Goal: Information Seeking & Learning: Check status

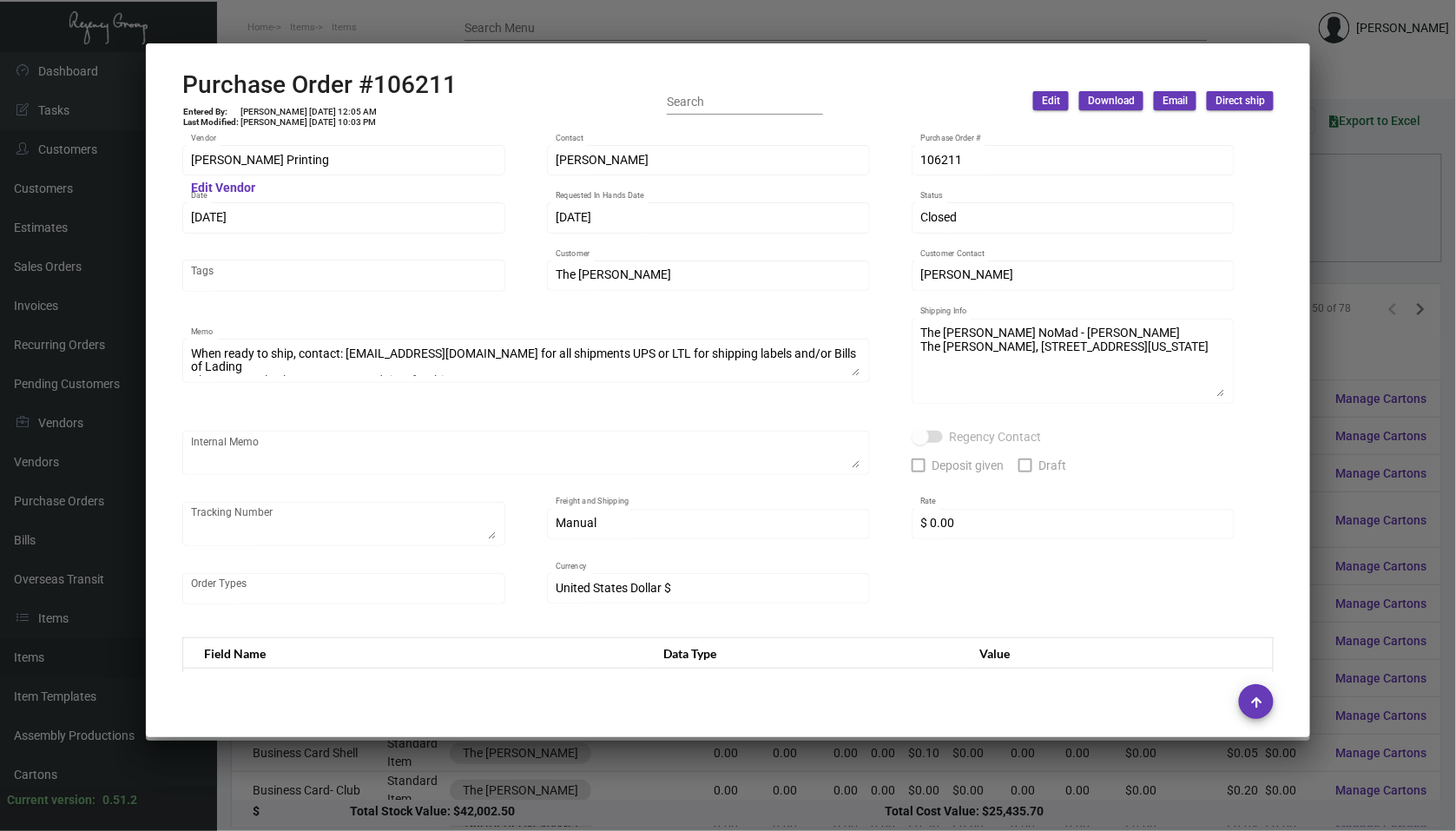
scroll to position [2181, 0]
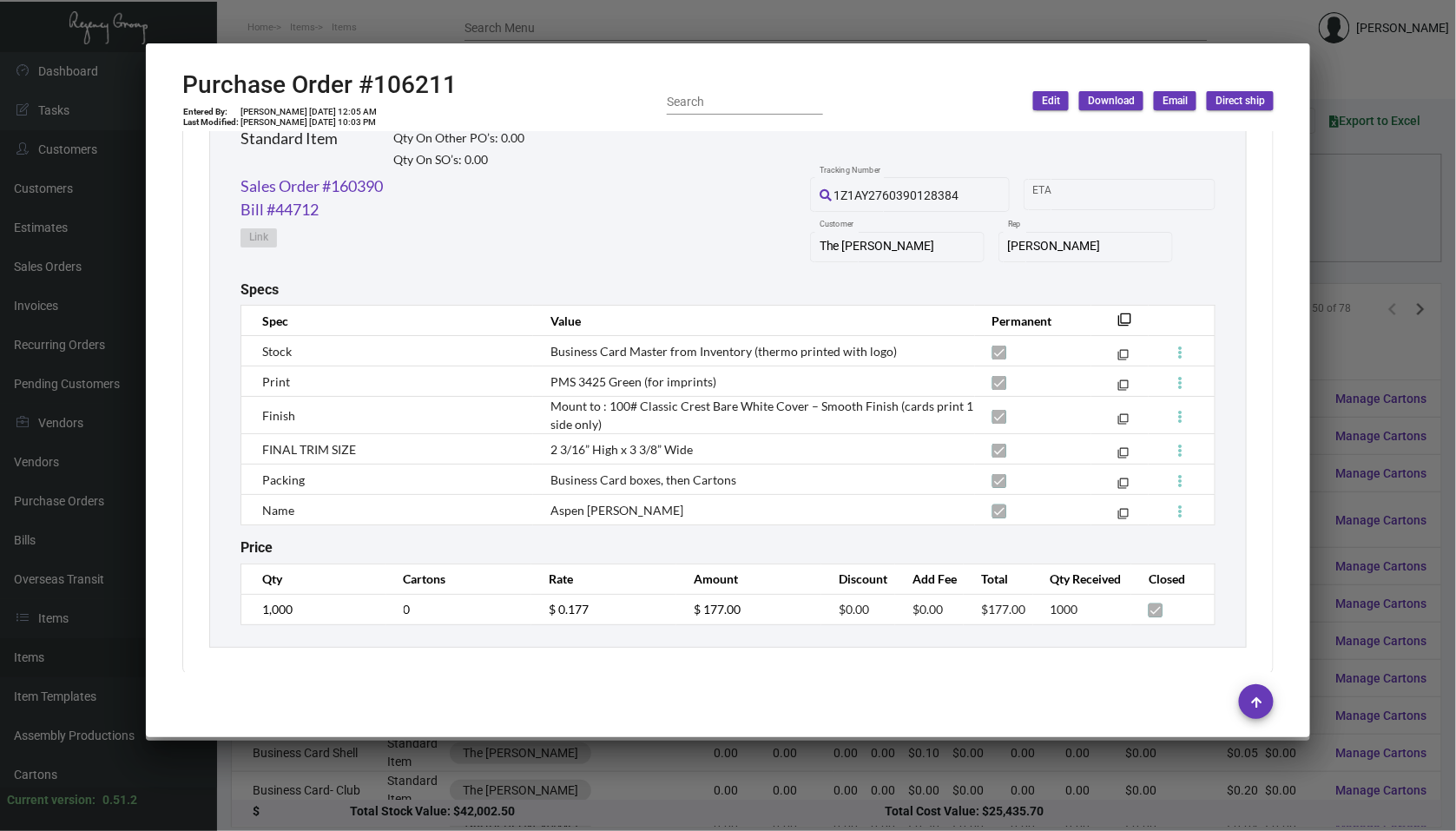
click at [84, 77] on div at bounding box center [728, 416] width 1456 height 831
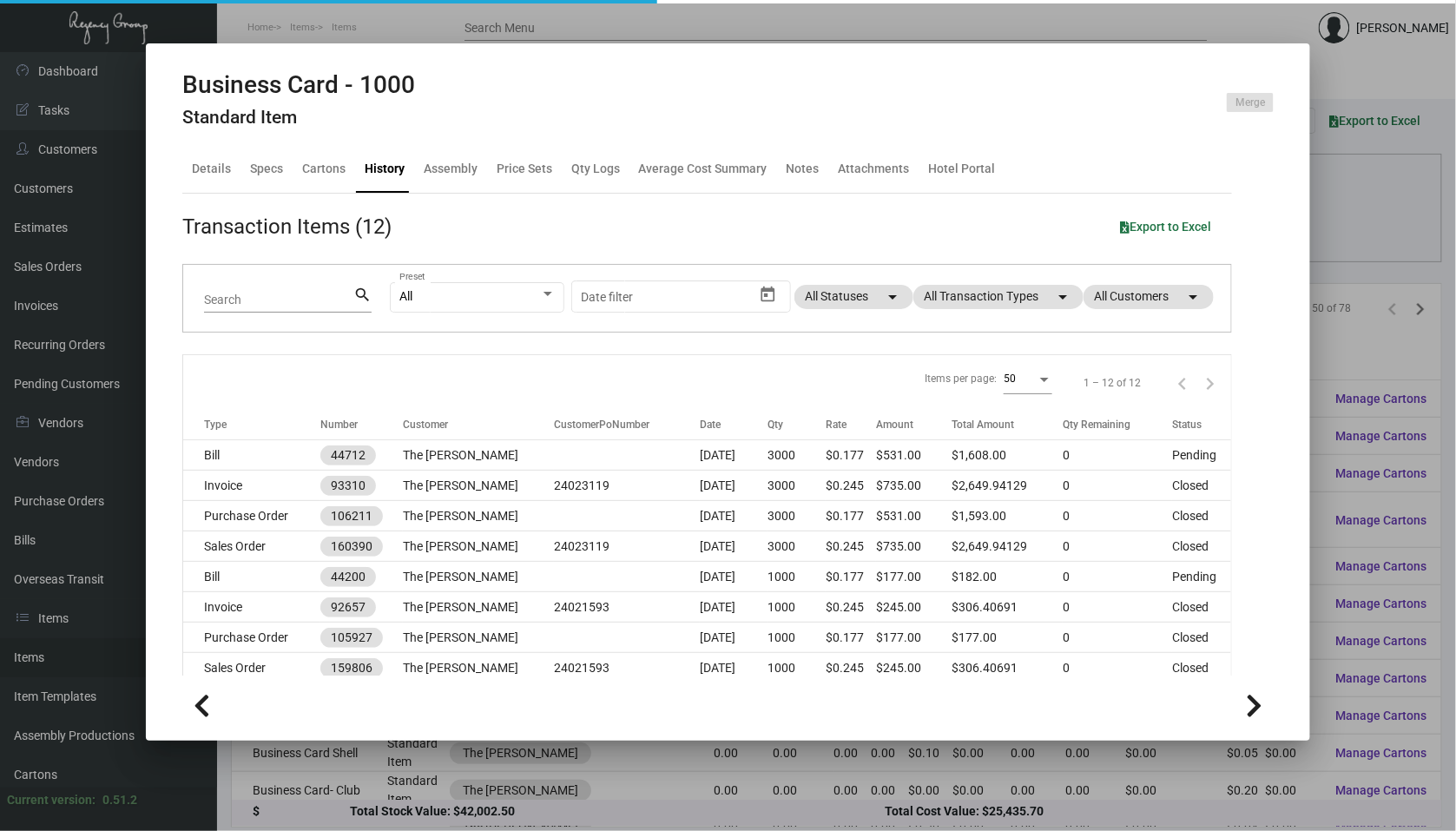
click at [61, 287] on div at bounding box center [728, 416] width 1456 height 831
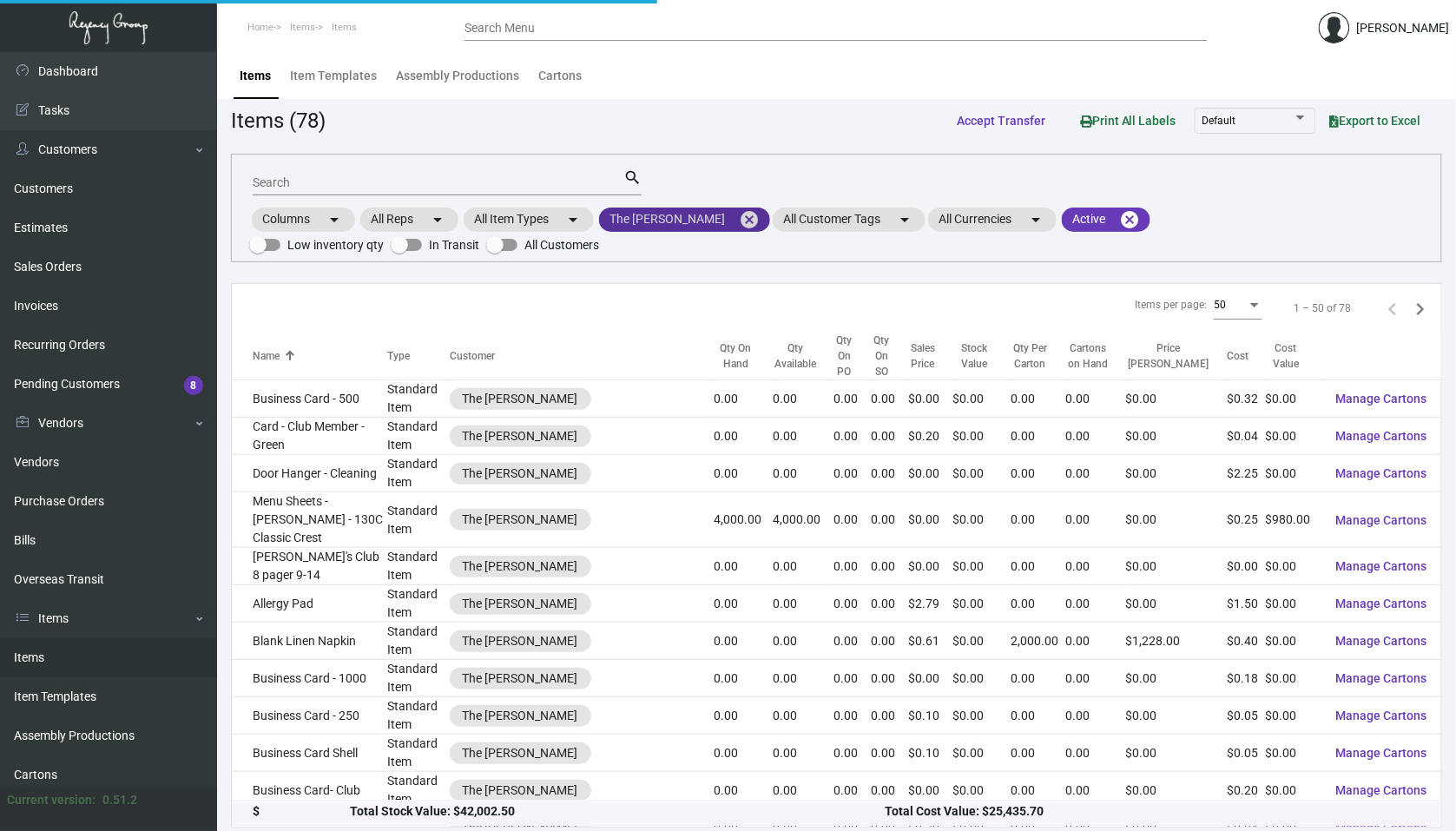
click at [738, 217] on mat-icon "cancel" at bounding box center [749, 220] width 21 height 21
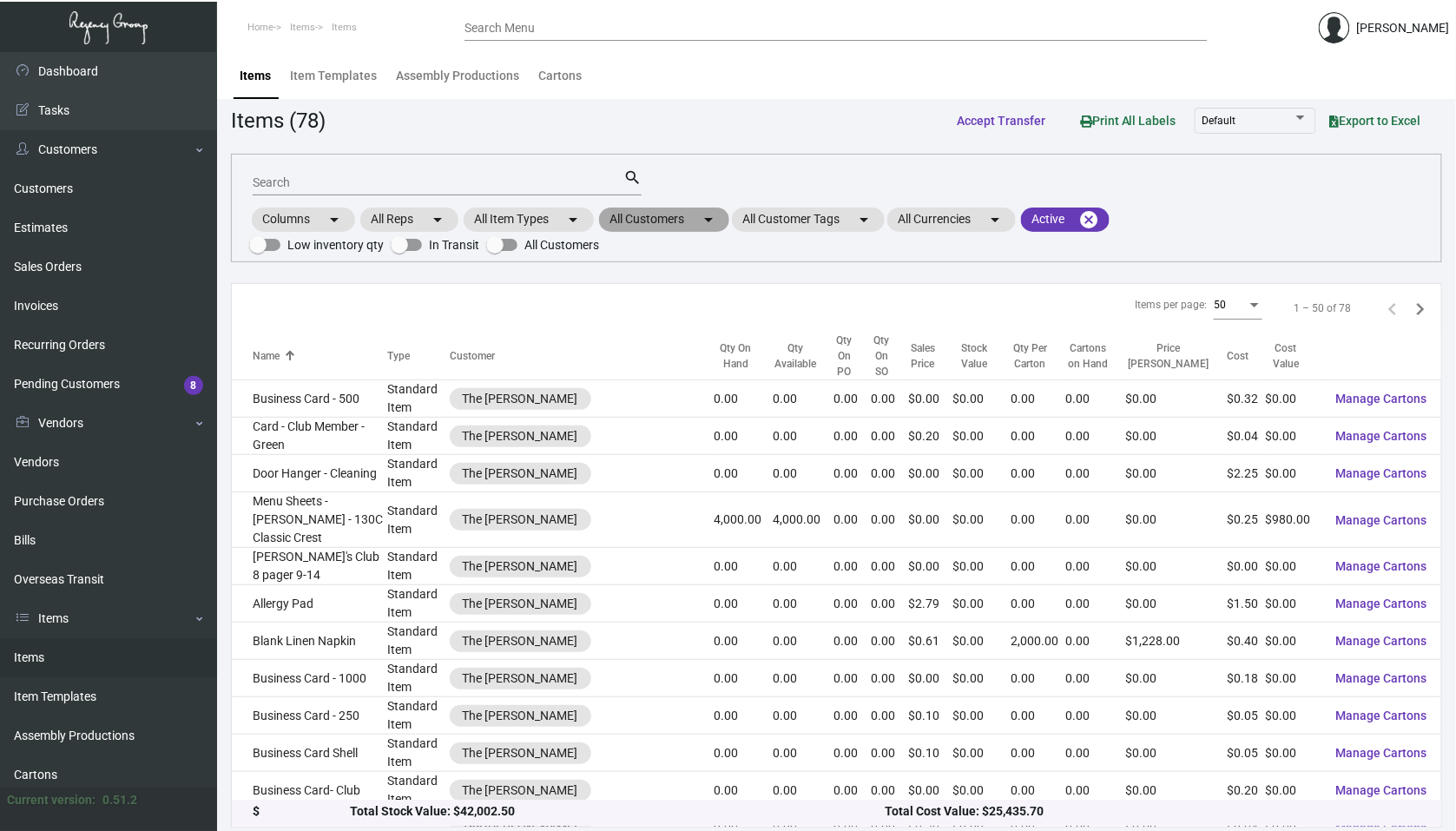
click at [710, 223] on mat-icon "arrow_drop_down" at bounding box center [708, 220] width 21 height 21
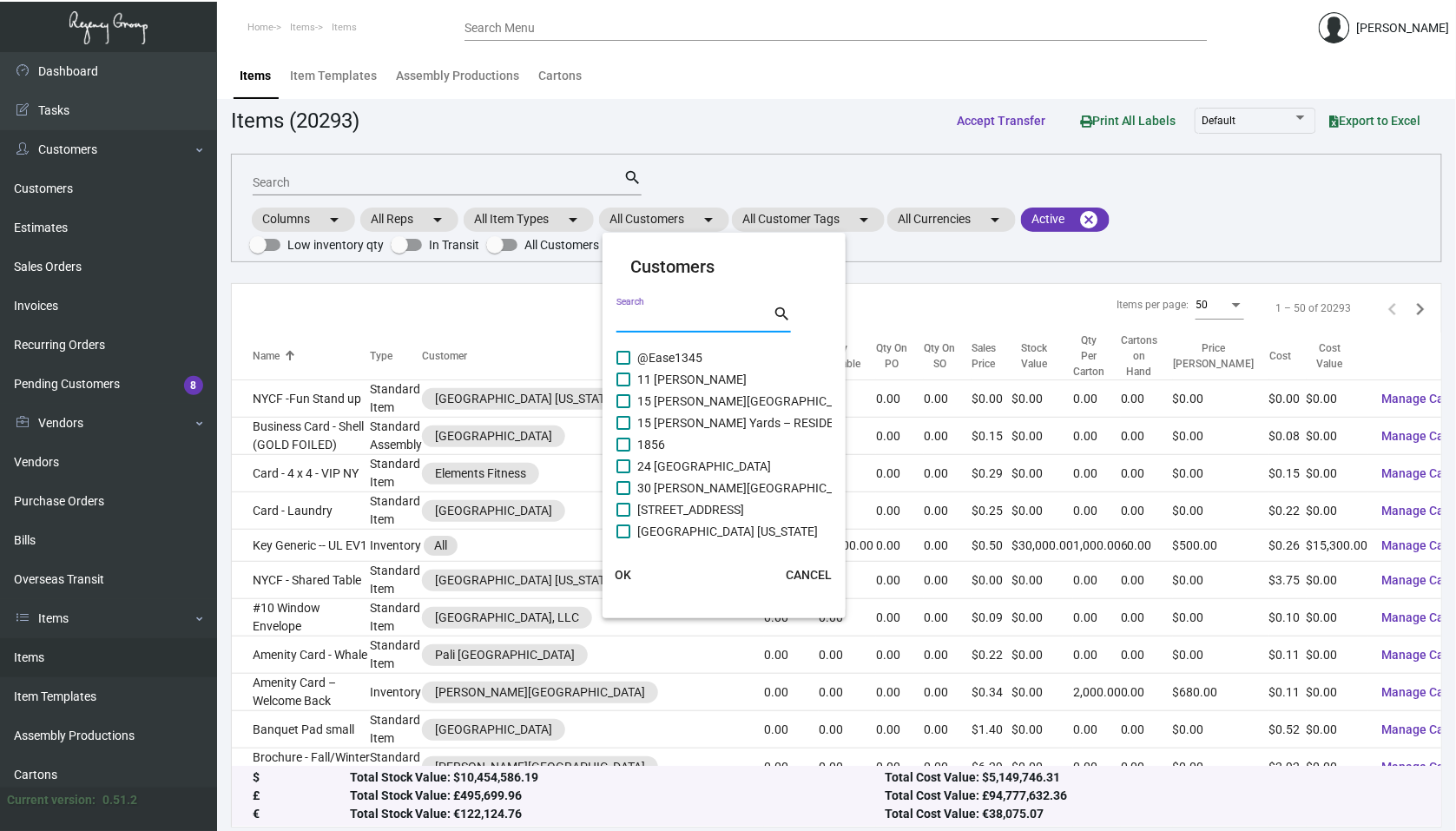
click at [678, 316] on input "Search" at bounding box center [694, 319] width 156 height 14
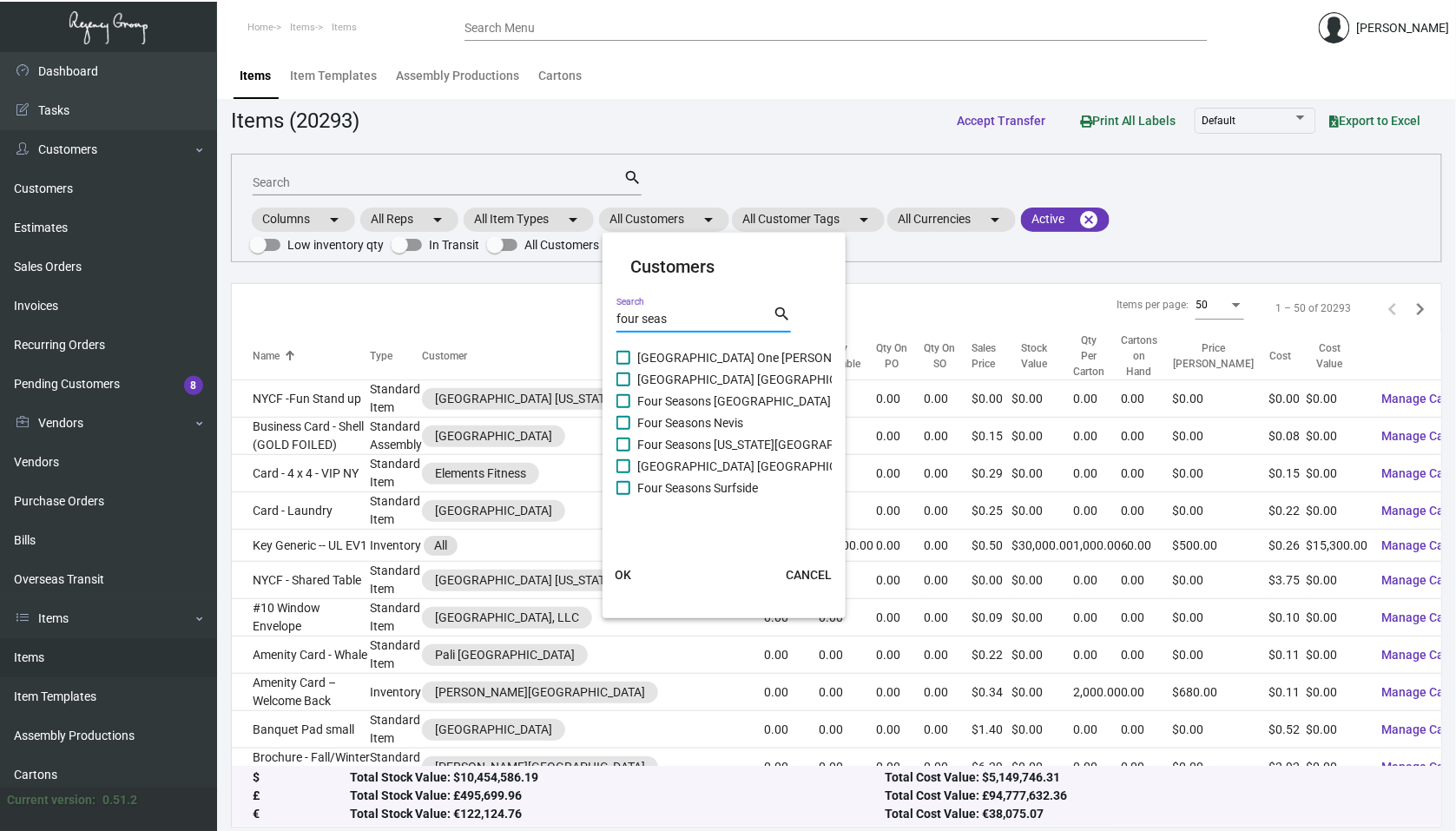
type input "four seas"
click at [626, 487] on span at bounding box center [623, 488] width 14 height 14
click at [623, 495] on input "Four Seasons Surfside" at bounding box center [622, 495] width 1 height 1
checkbox input "true"
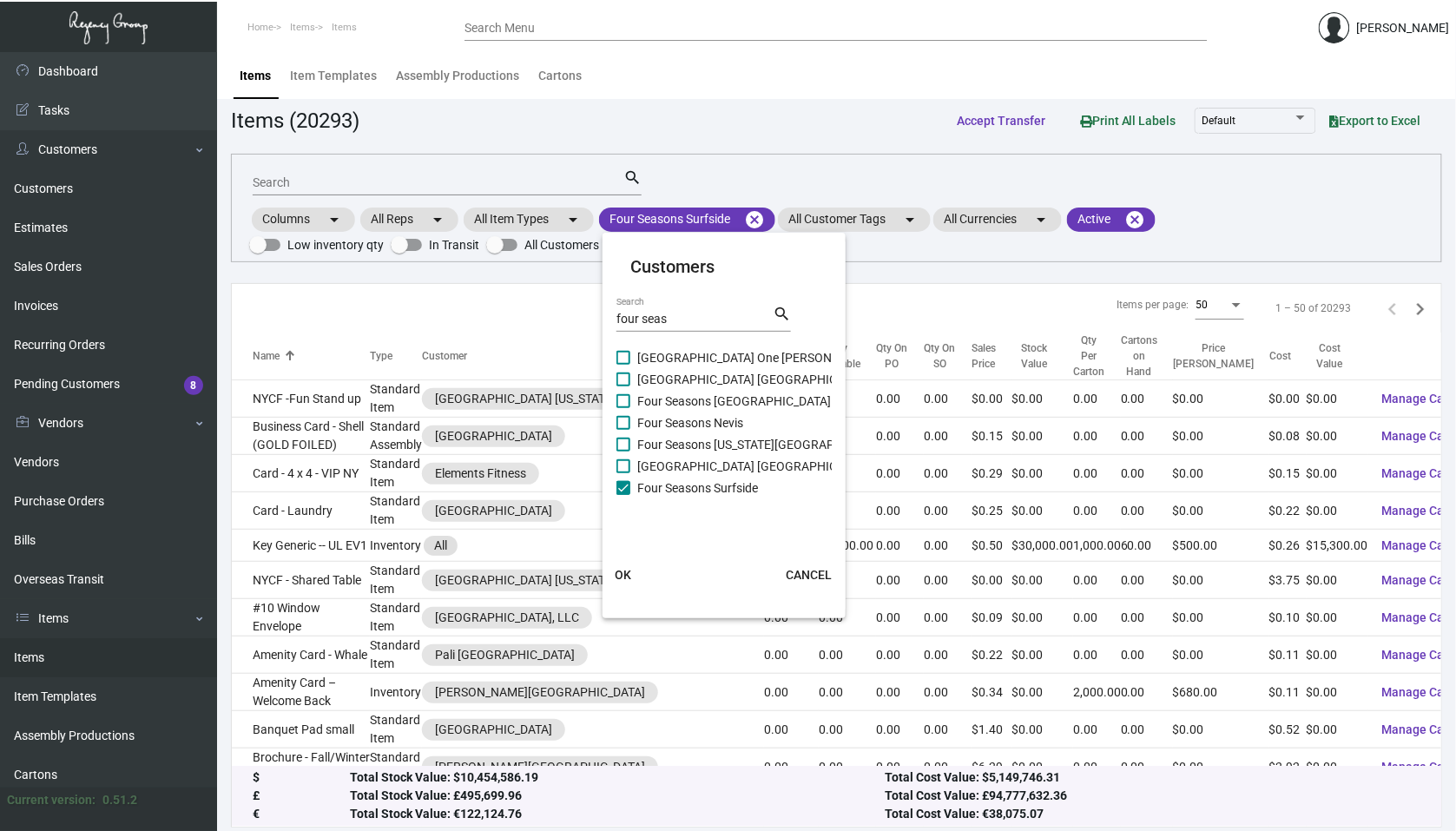
click at [615, 580] on span "OK" at bounding box center [623, 574] width 17 height 14
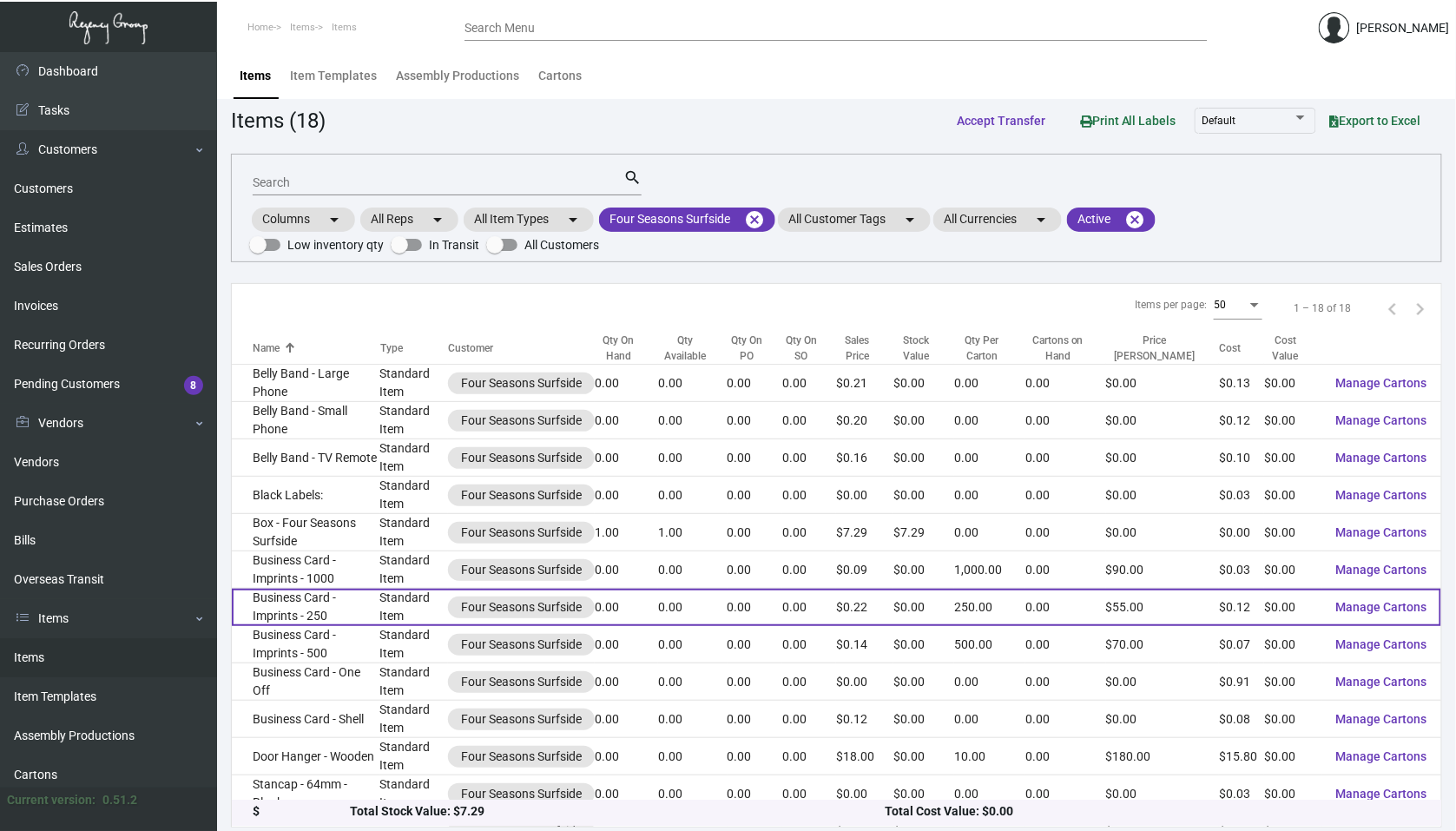
click at [369, 596] on td "Business Card - Imprints - 250" at bounding box center [306, 607] width 148 height 38
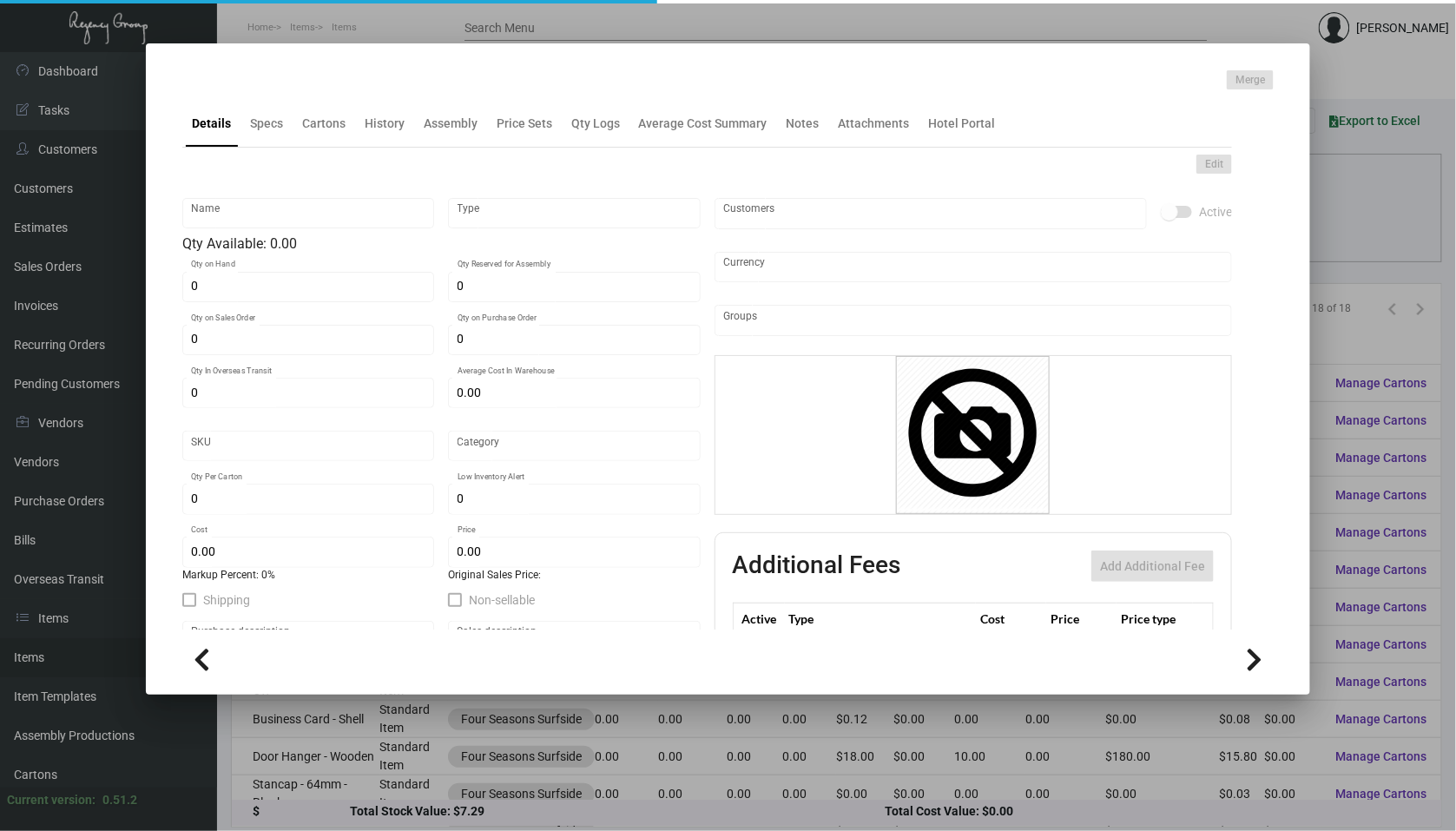
type input "Business Card - Imprints - 250"
type input "Standard Item"
type input "$ 0.00"
type input "640-Business Card-47"
type input "Standard"
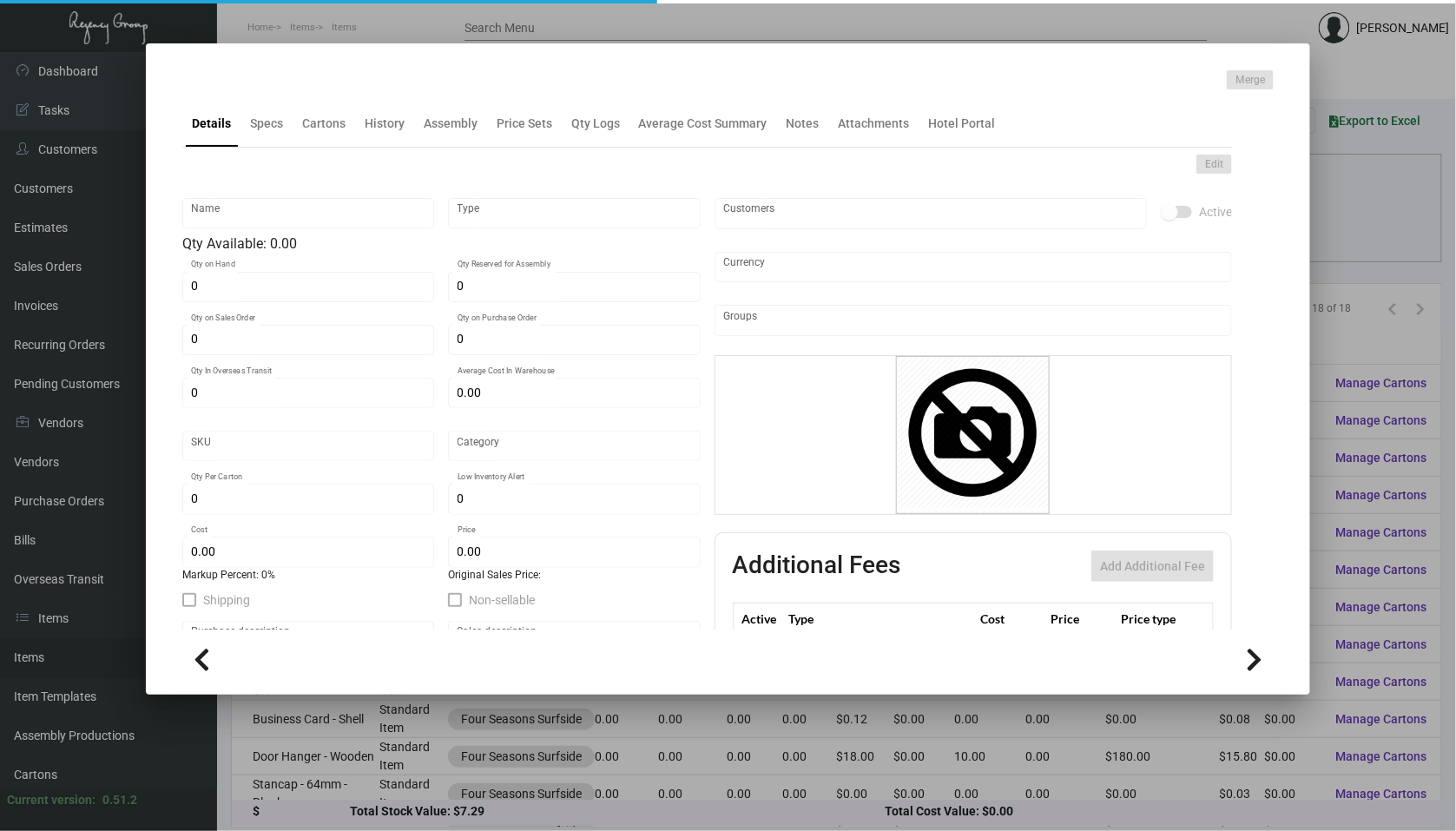
type input "250"
type input "$ 0.12"
type input "$ 0.22"
checkbox input "true"
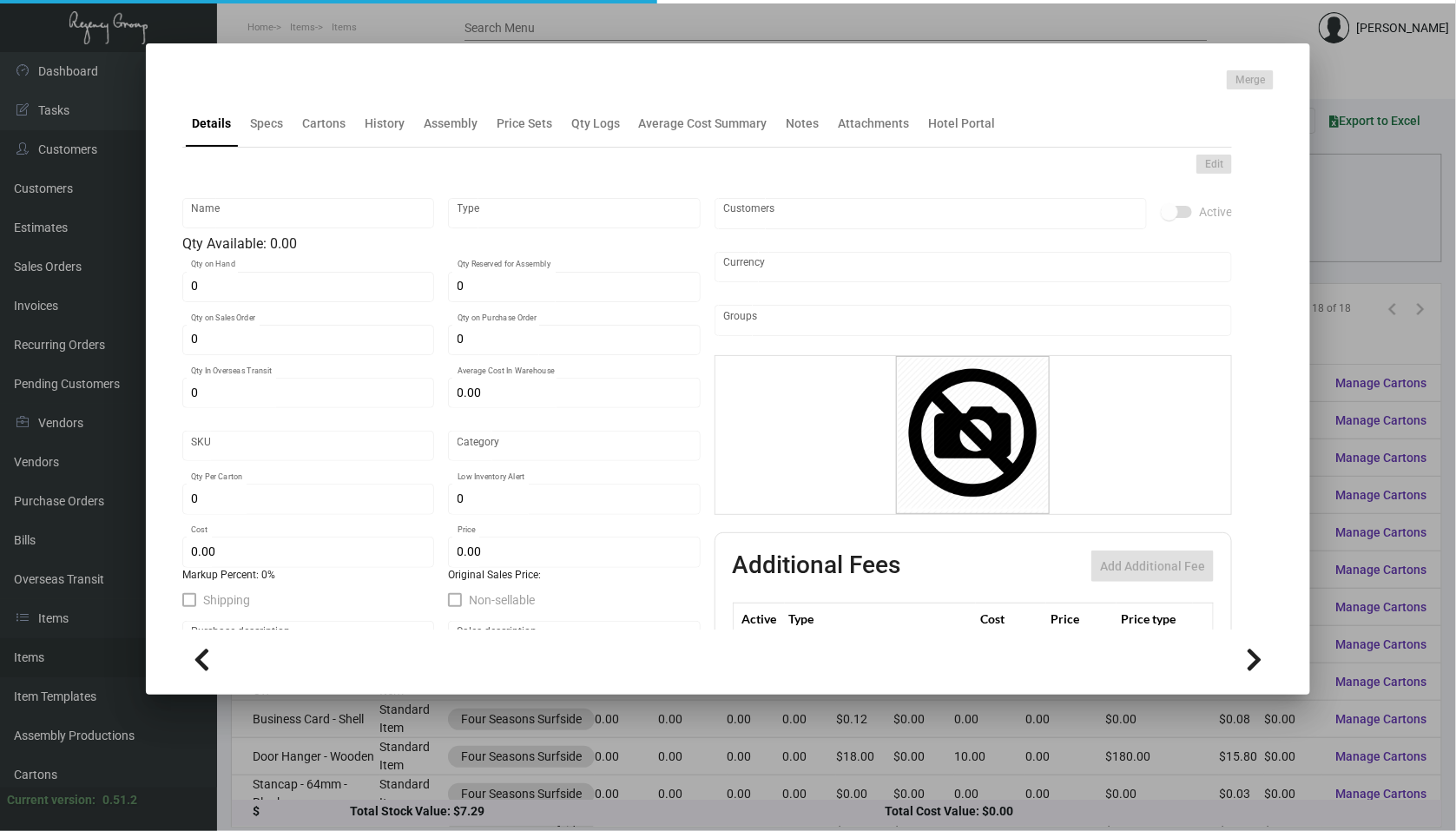
type input "United States Dollar $"
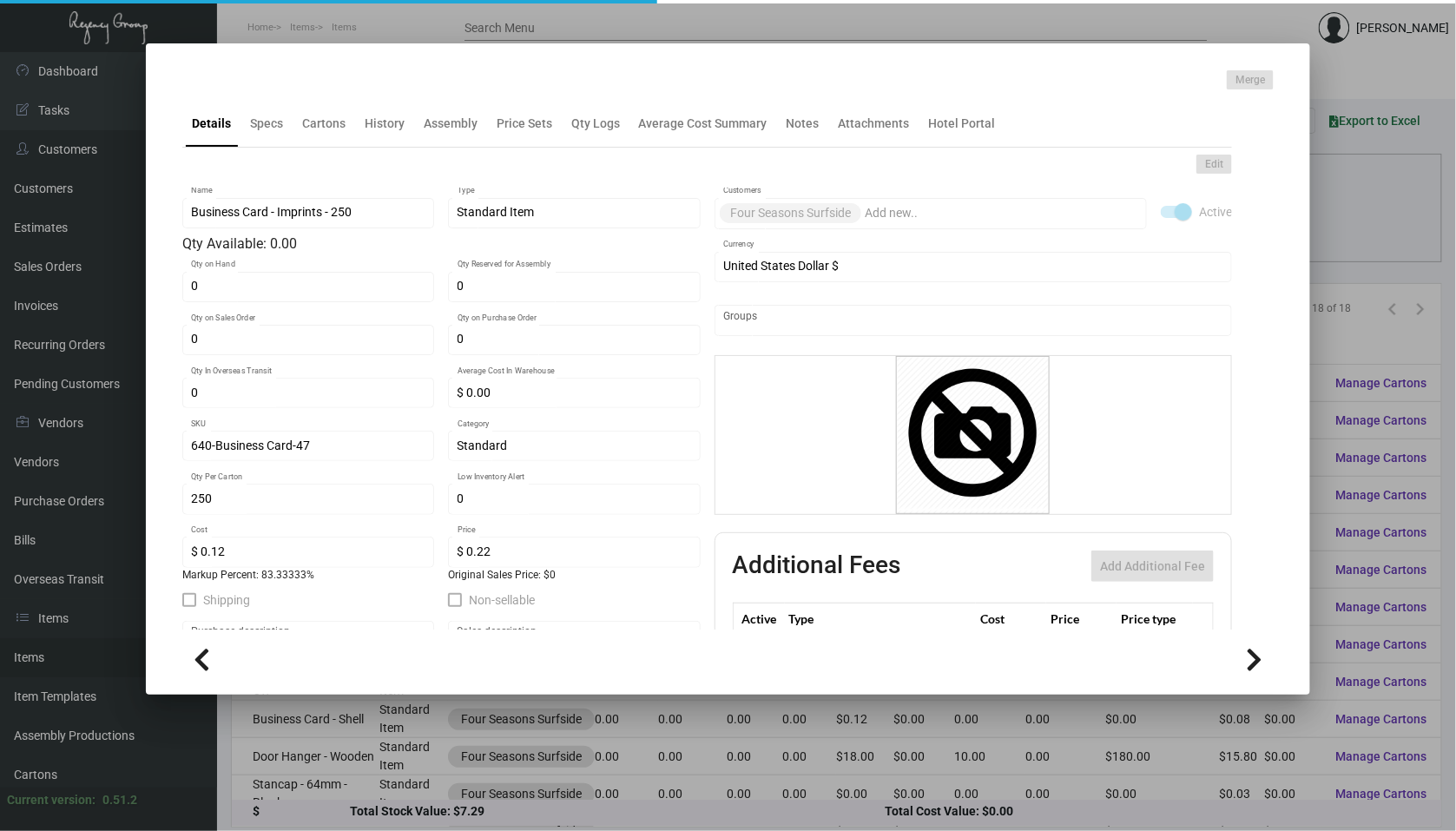
click at [384, 140] on mat-tab-group "Details Specs Cartons History Assembly Price Sets Qty Logs Average Cost Summary…" at bounding box center [707, 359] width 1092 height 539
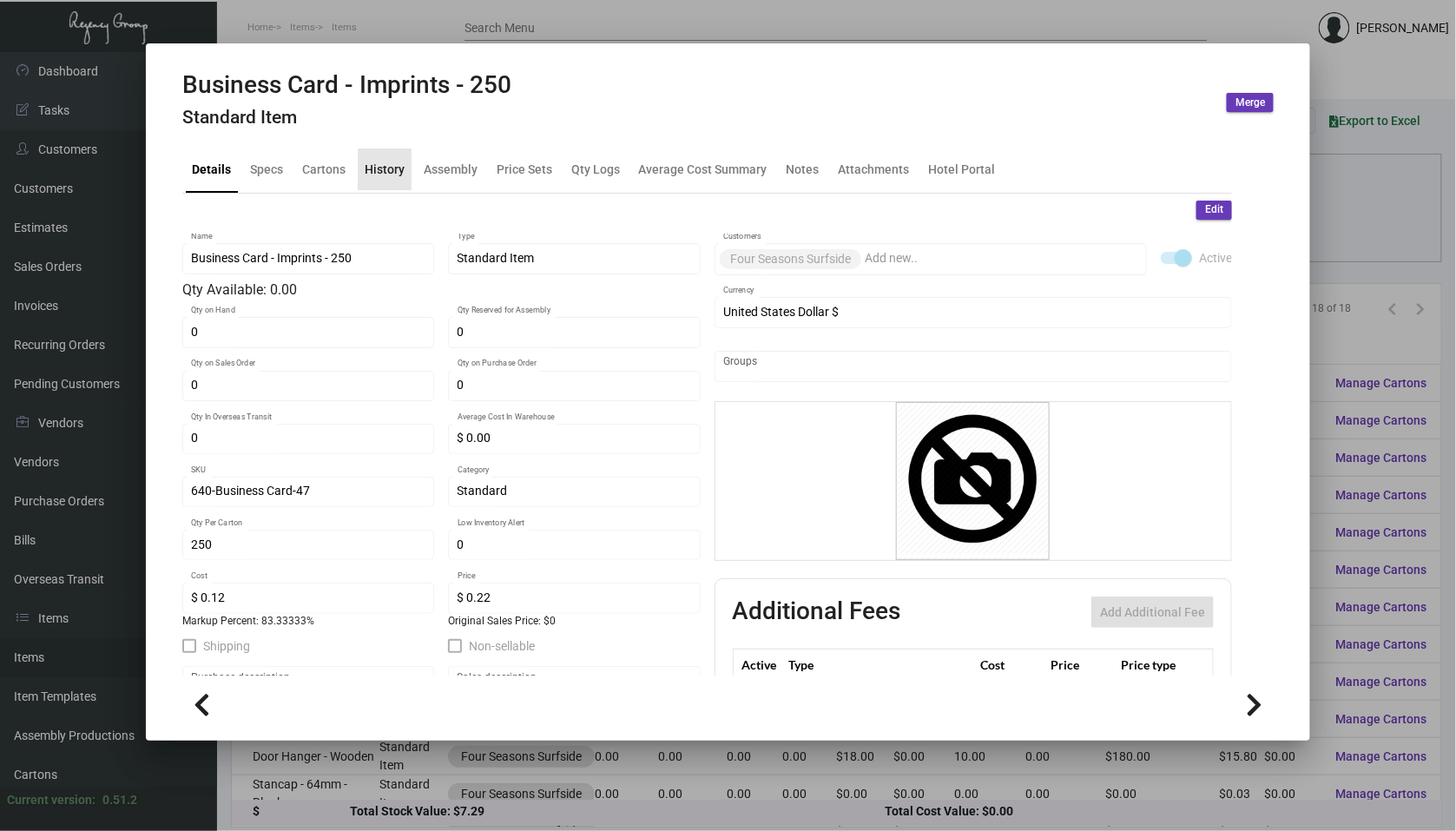
click at [384, 175] on div "History" at bounding box center [385, 168] width 40 height 18
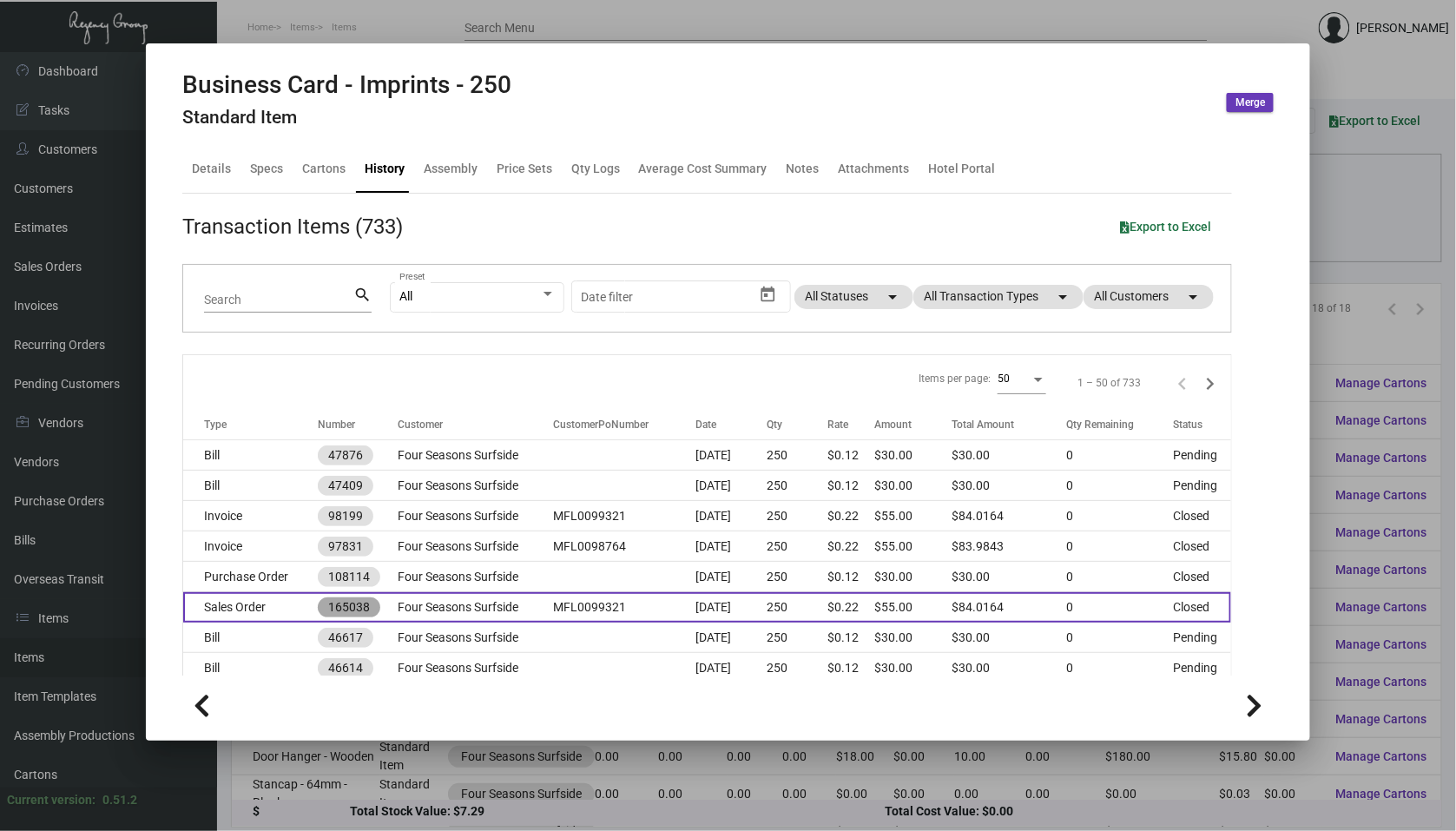
click at [320, 602] on mat-chip "165038" at bounding box center [349, 607] width 63 height 20
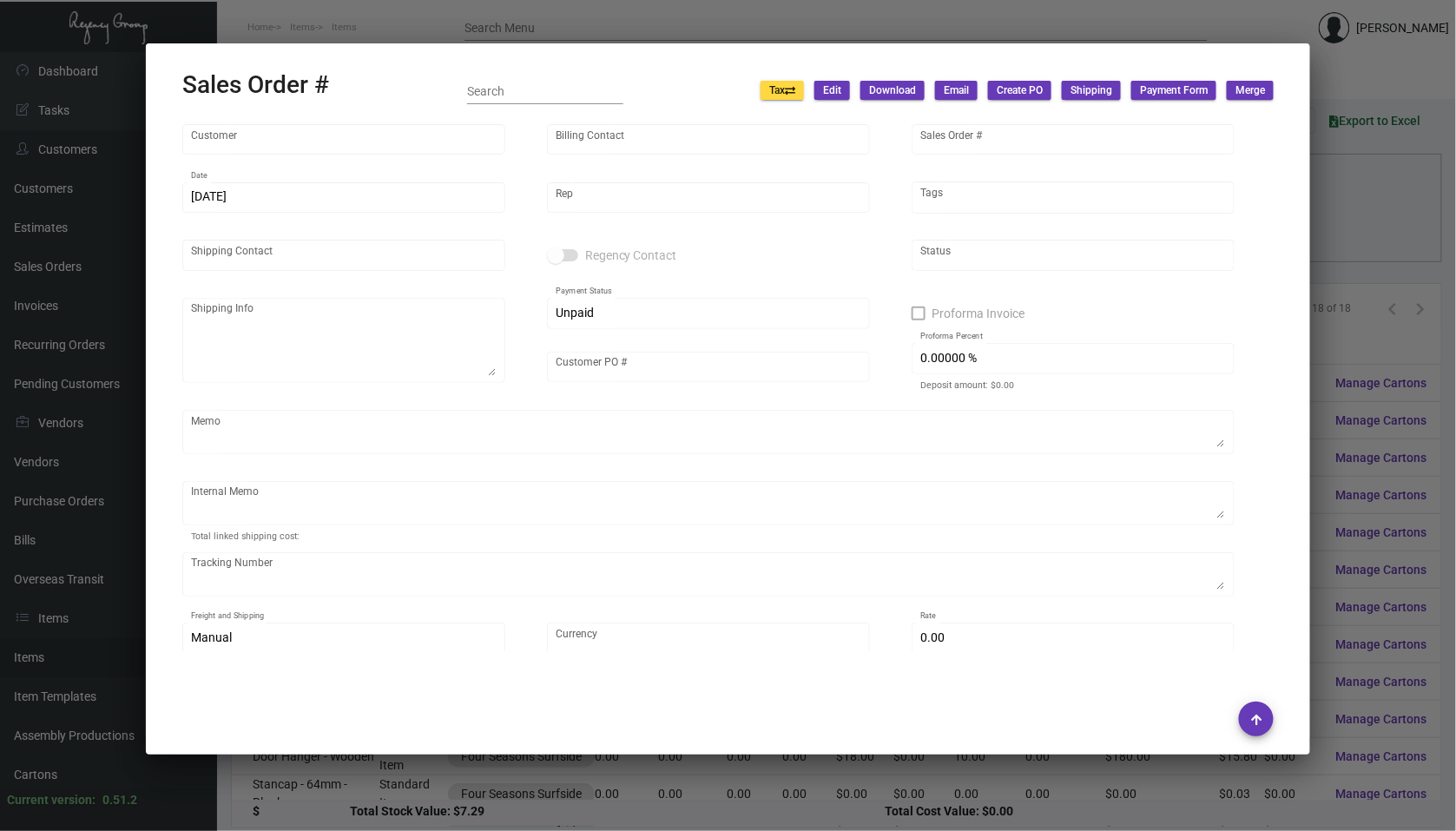
type input "Four Seasons Surfside"
type input "Accounts Payable"
type input "165038"
type input "[DATE]"
type input "[PERSON_NAME]"
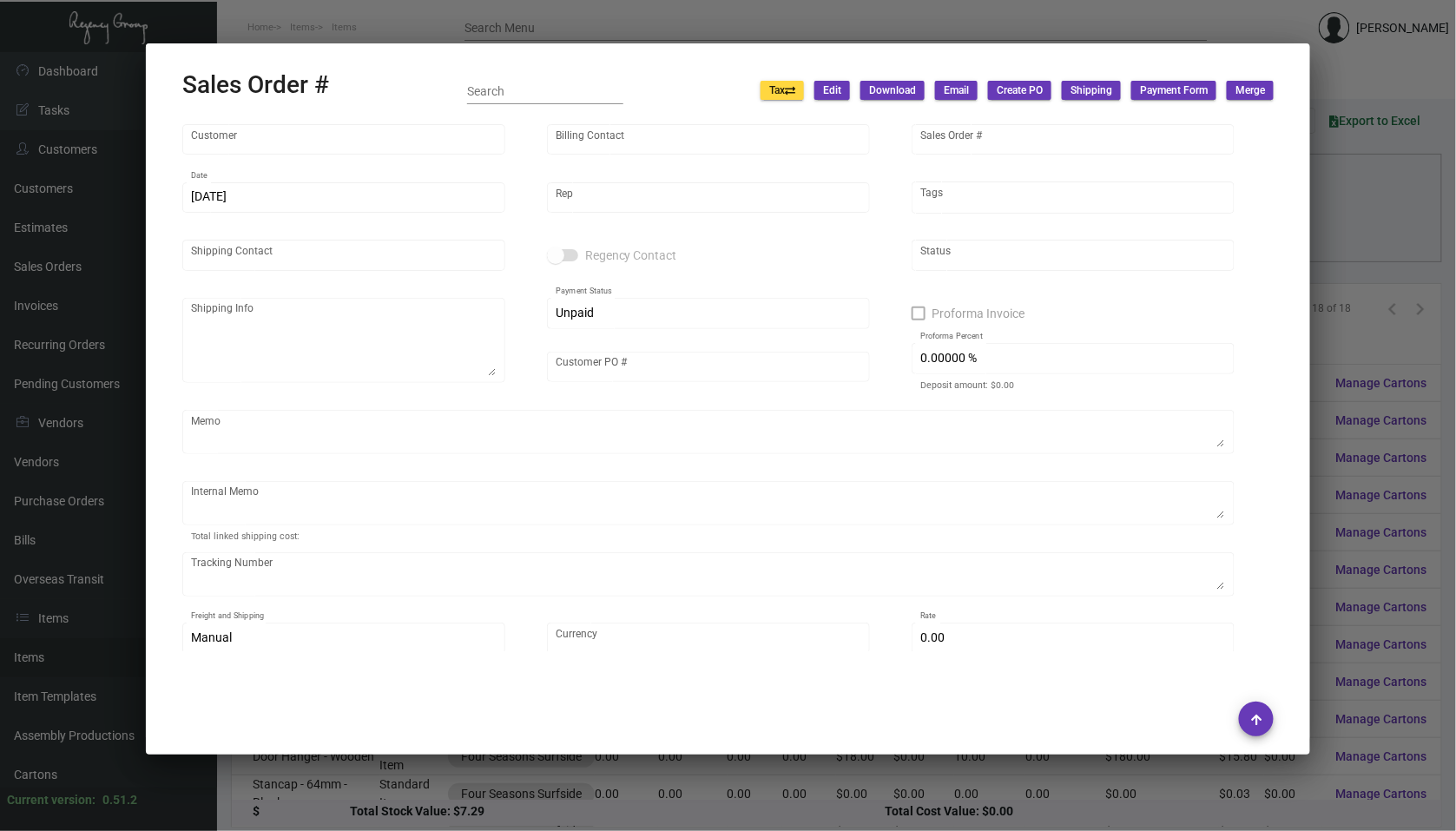
type input "[PERSON_NAME]"
type textarea "Four Seasons Surfside - [PERSON_NAME] [STREET_ADDRESS][PERSON_NAME]"
type input "MFL0099321"
type textarea "11.14 - LABEL PROVIDED 8.35"
type input "United States Dollar $"
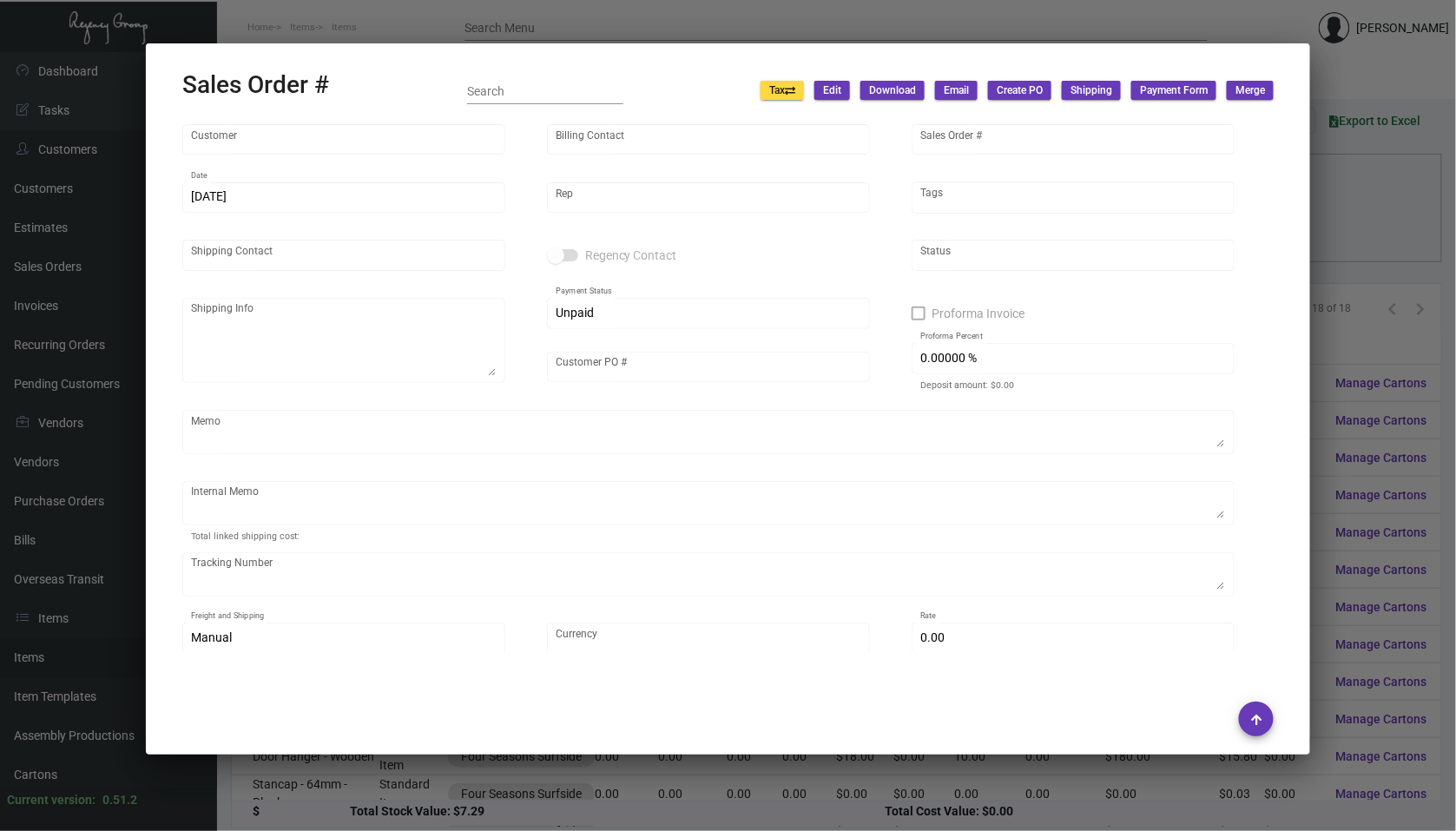
type input "$ 23.52"
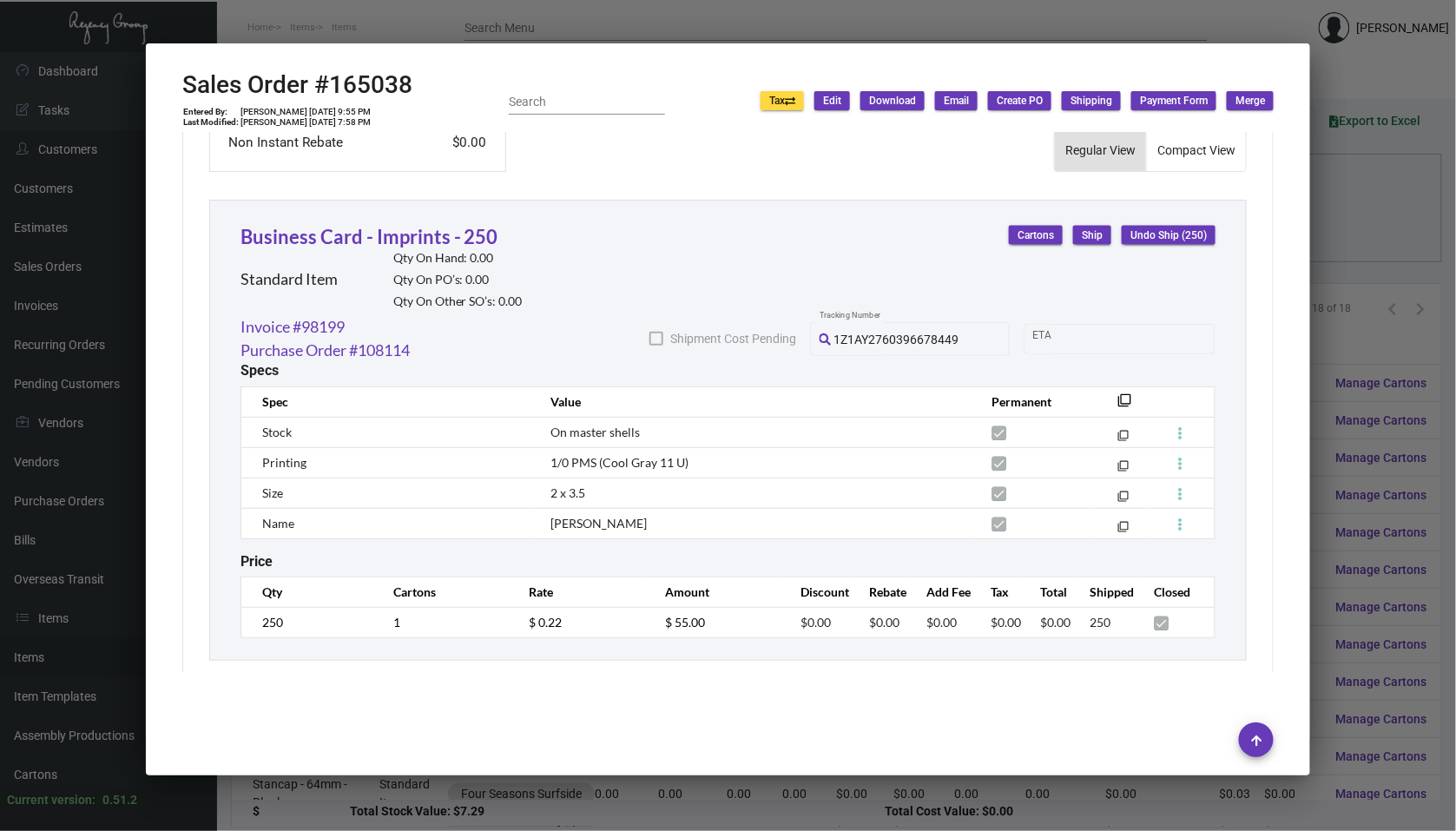
scroll to position [896, 0]
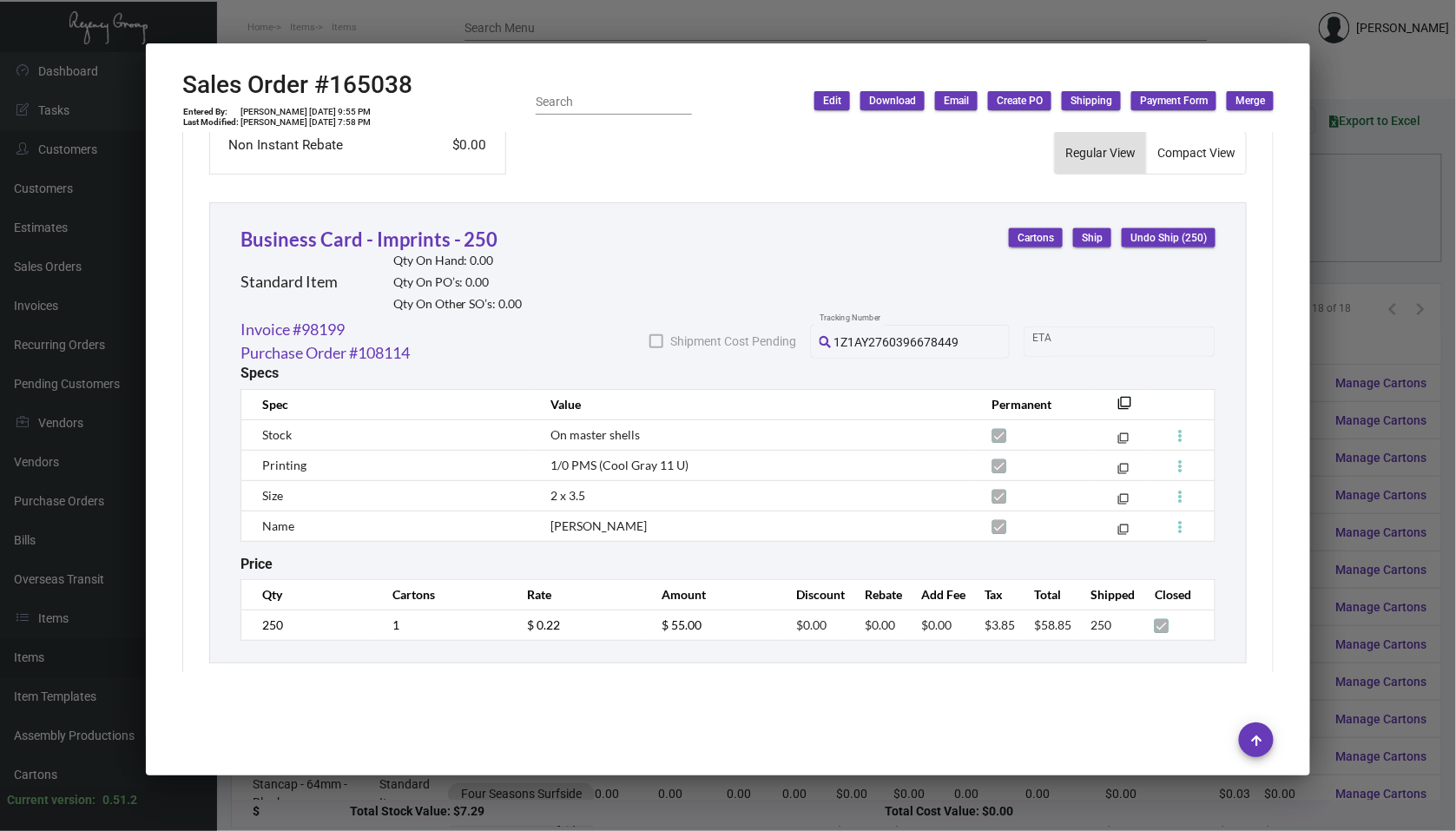
click at [57, 247] on div at bounding box center [728, 416] width 1456 height 831
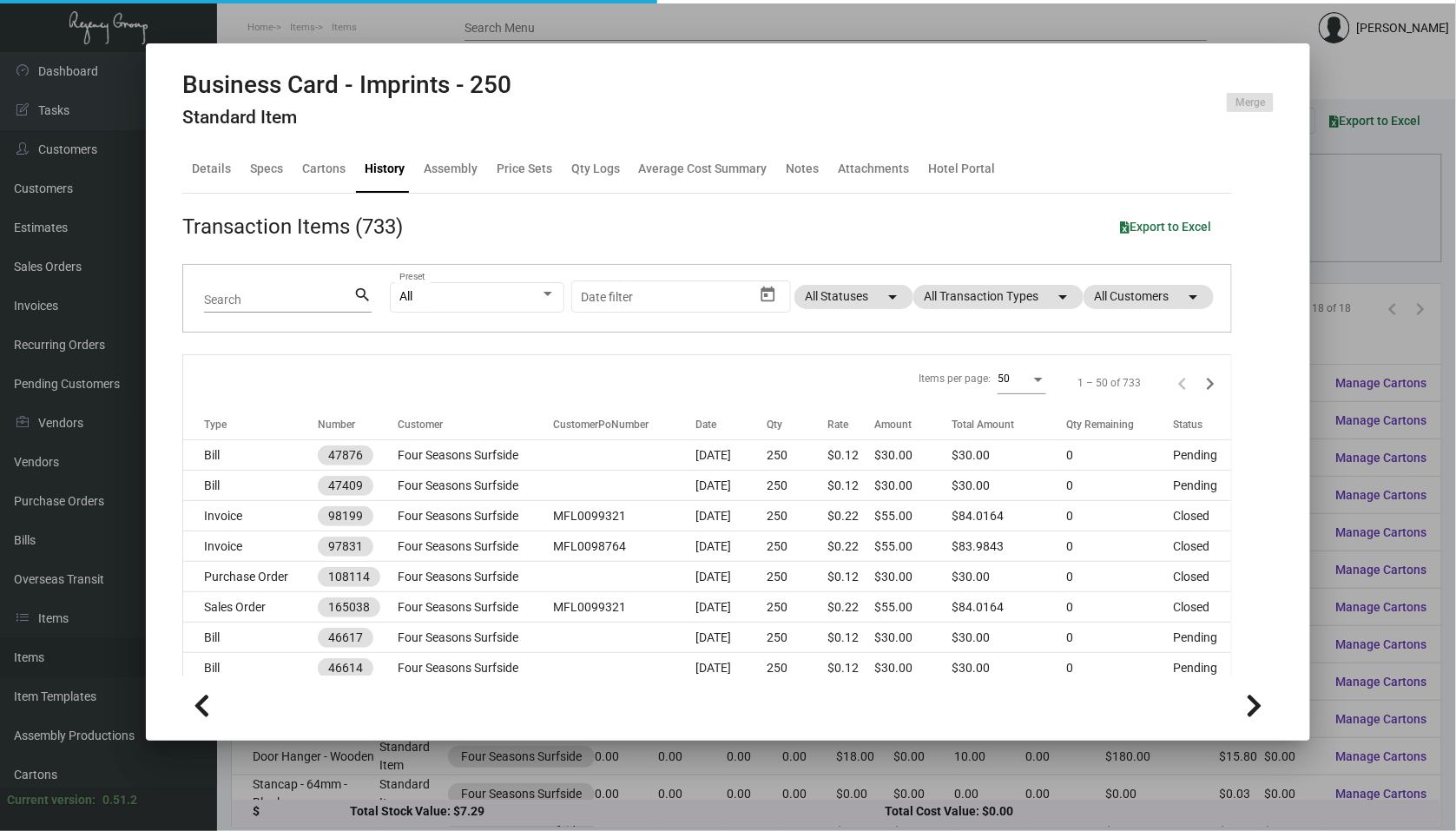
click at [57, 247] on div at bounding box center [728, 416] width 1456 height 831
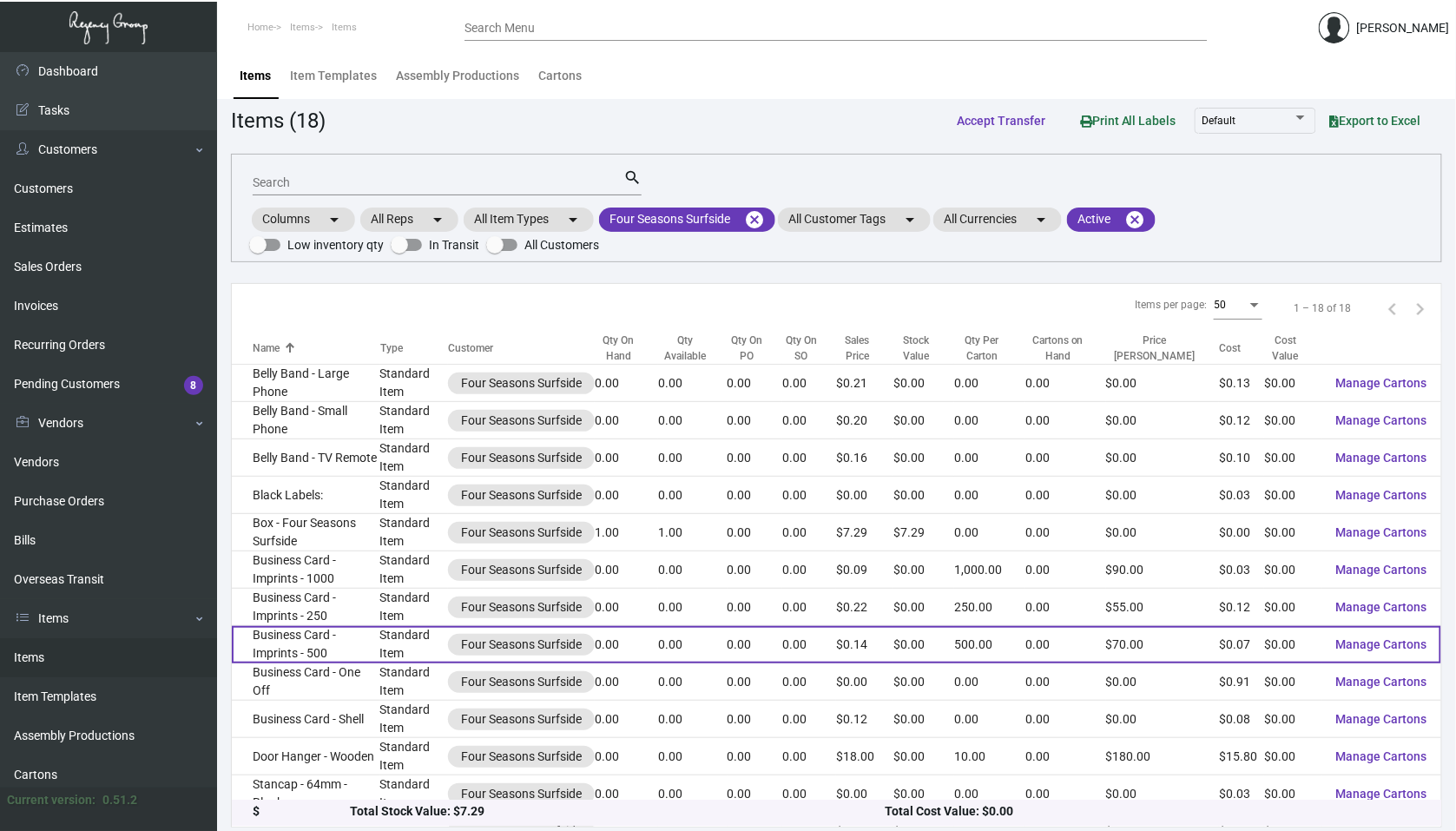
click at [319, 637] on td "Business Card - Imprints - 500" at bounding box center [306, 644] width 148 height 38
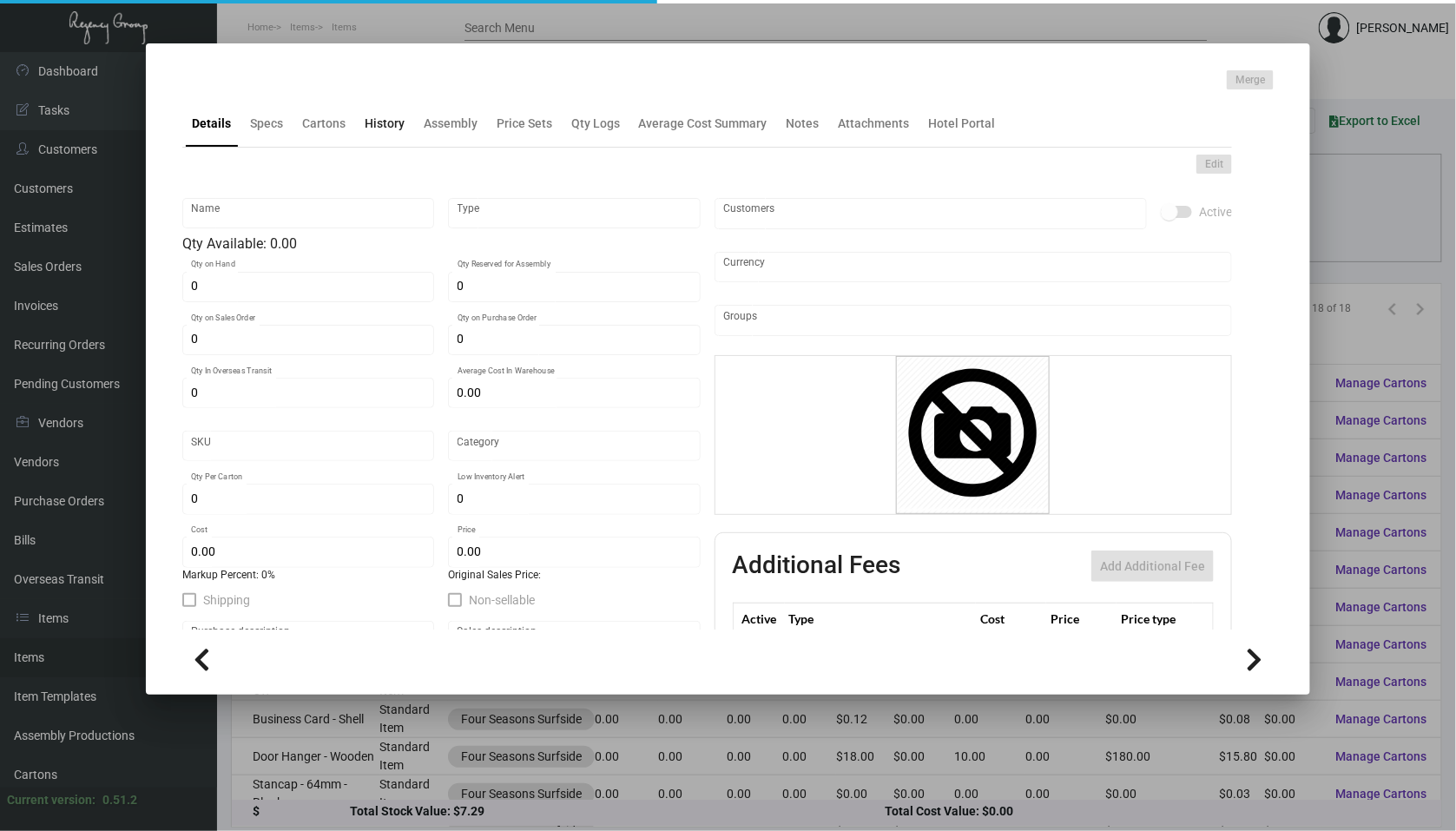
click at [397, 127] on div "History" at bounding box center [385, 123] width 40 height 18
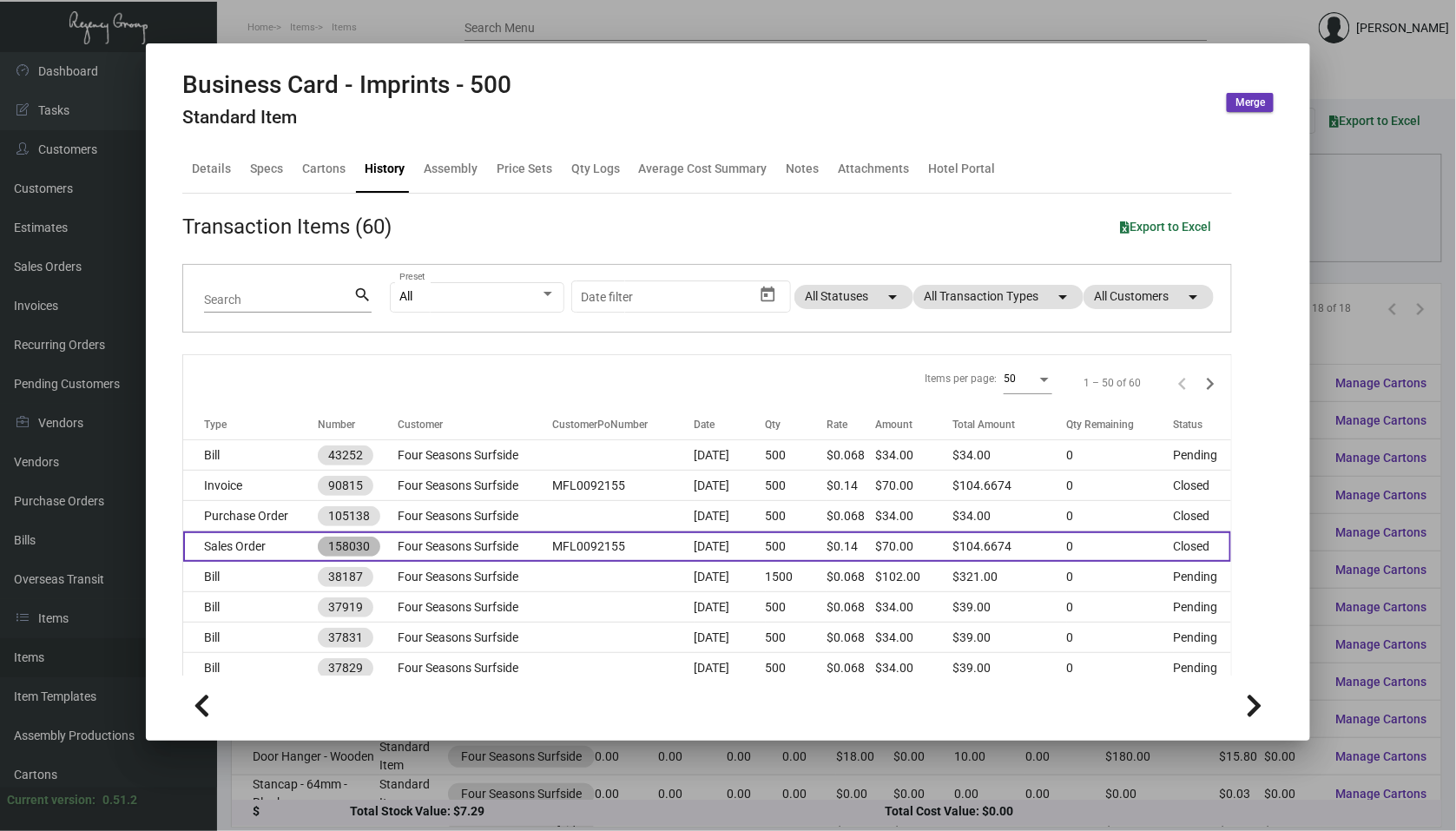
click at [377, 538] on mat-chip "158030" at bounding box center [349, 546] width 63 height 20
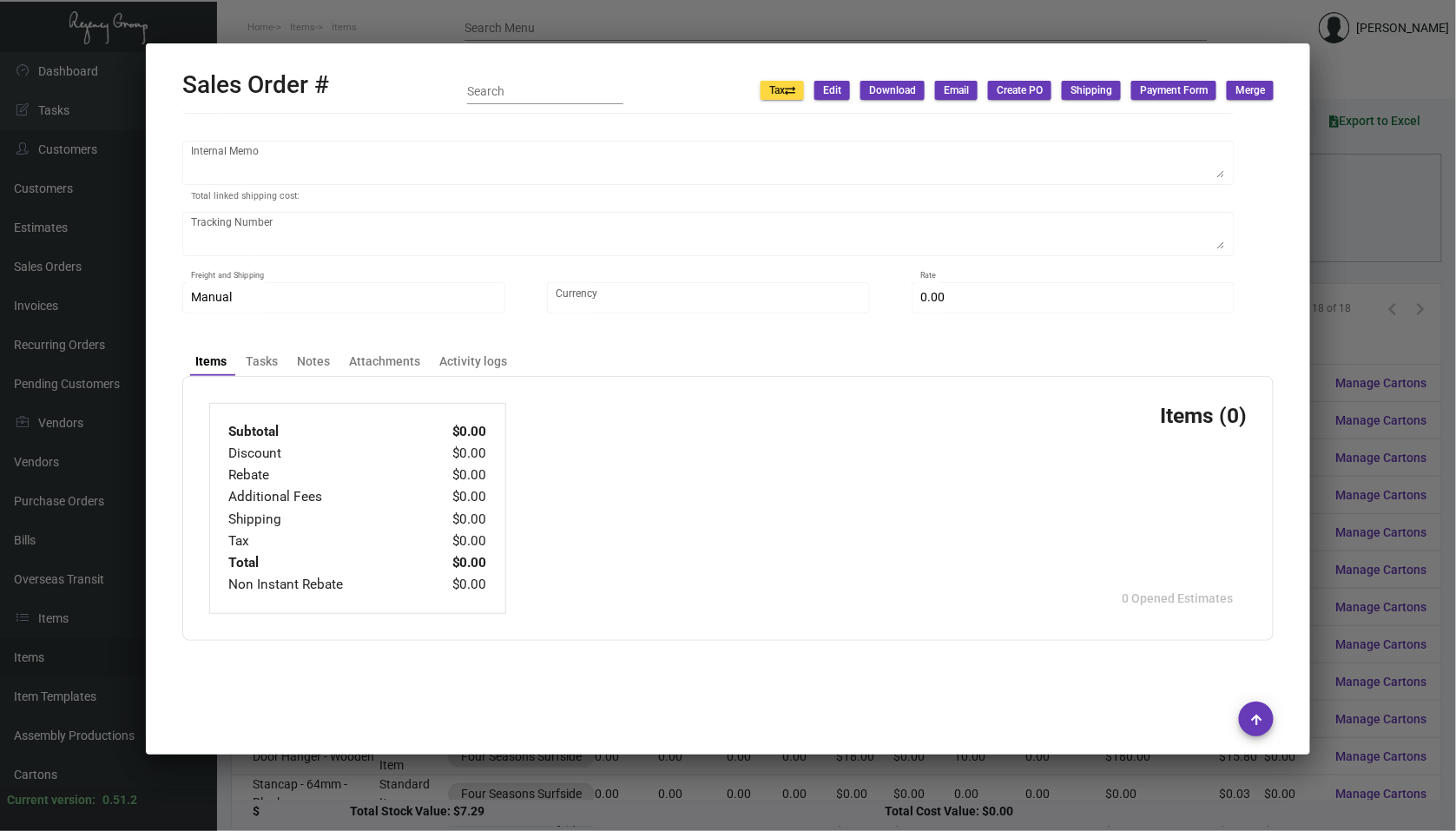
type input "Four Seasons Surfside"
type input "Accounts Payable"
type input "158030"
type input "[DATE]"
type input "[PERSON_NAME]"
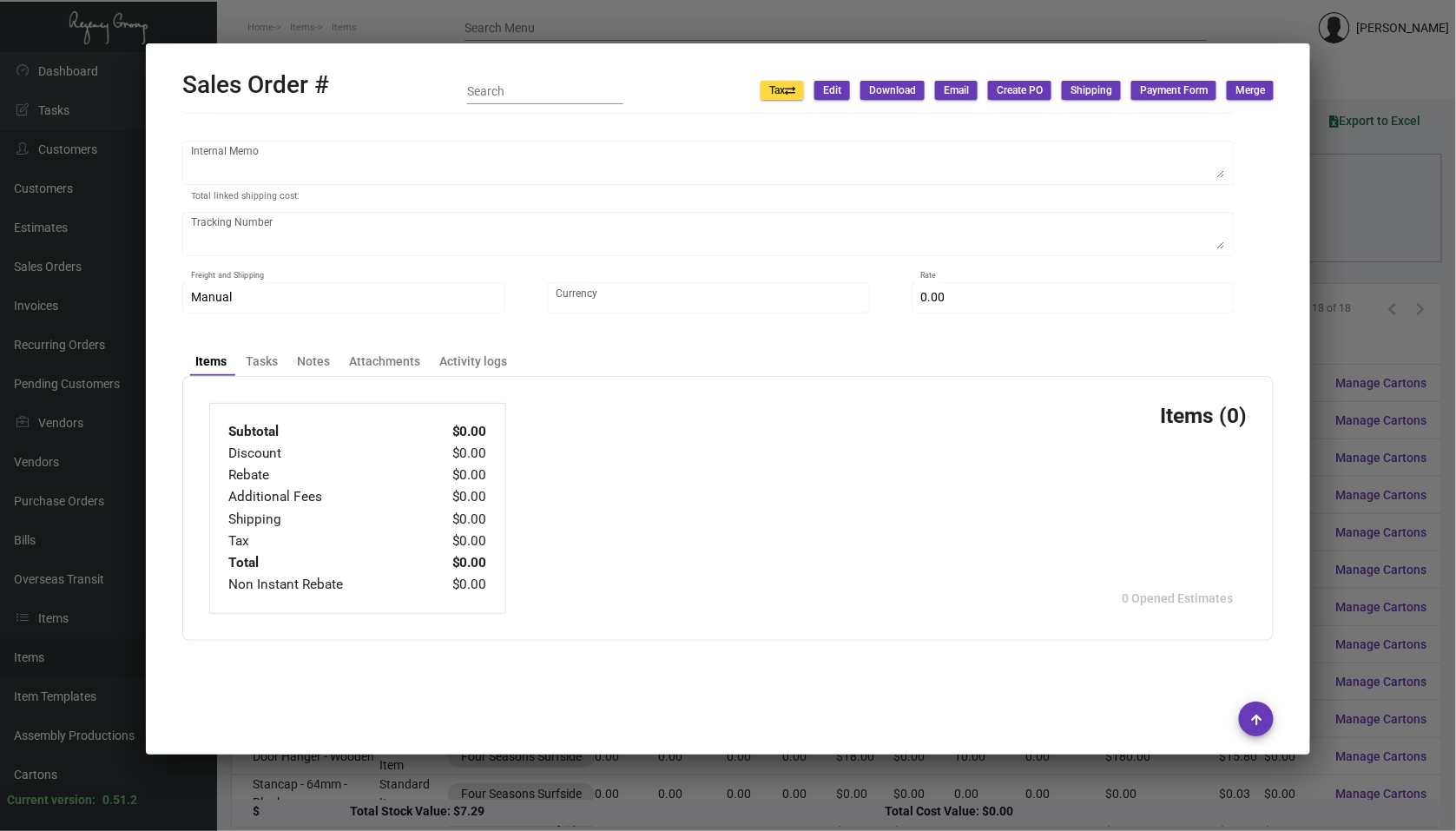
type input "[PERSON_NAME]"
type textarea "Four Seasons Surfside - [PERSON_NAME] [STREET_ADDRESS][PERSON_NAME]"
type input "MFL0092155"
type textarea "[DATE] Shipped from BCT by UPS Ground Cost $9.28"
type input "United States Dollar $"
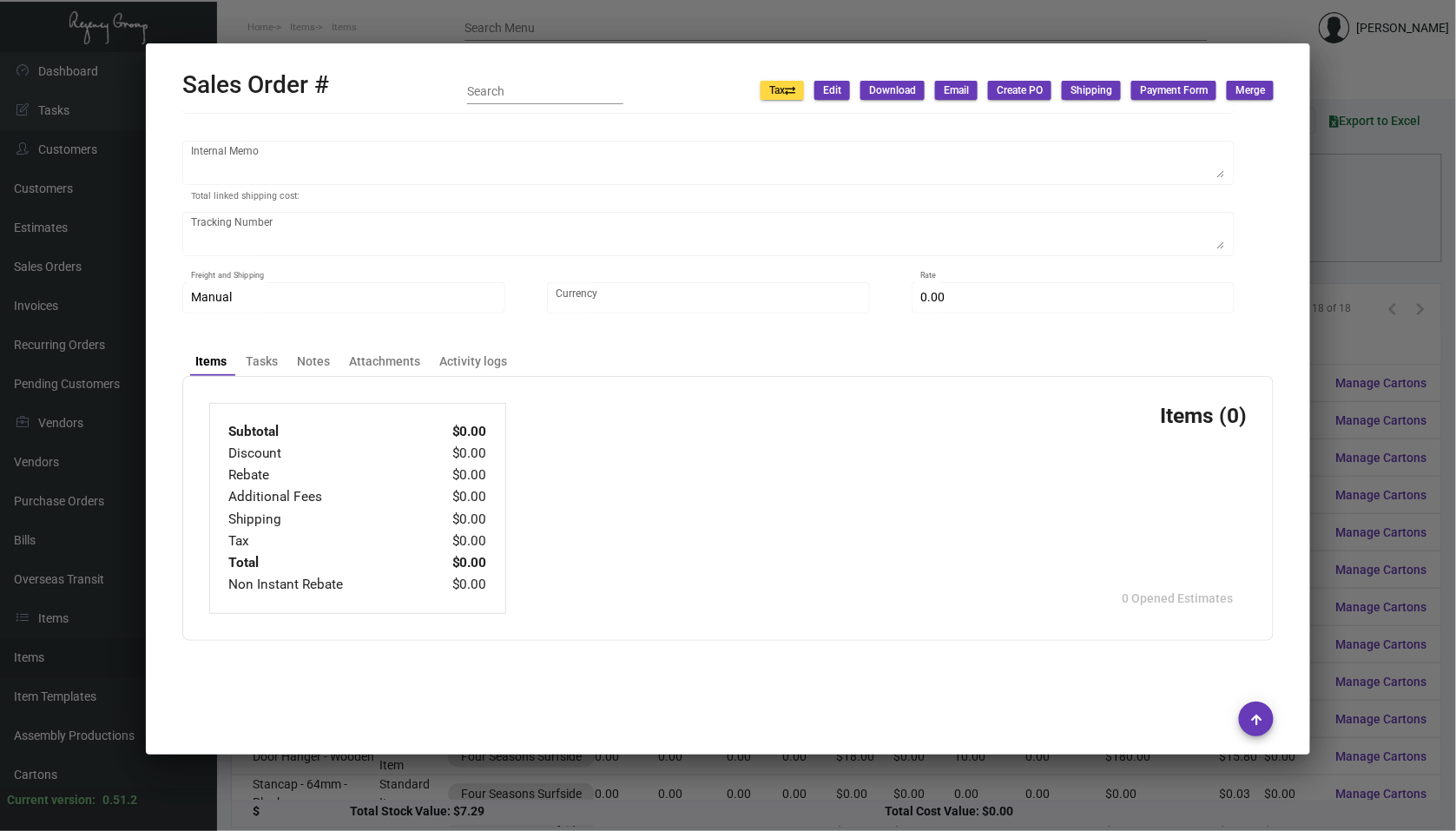
type input "$ 27.82"
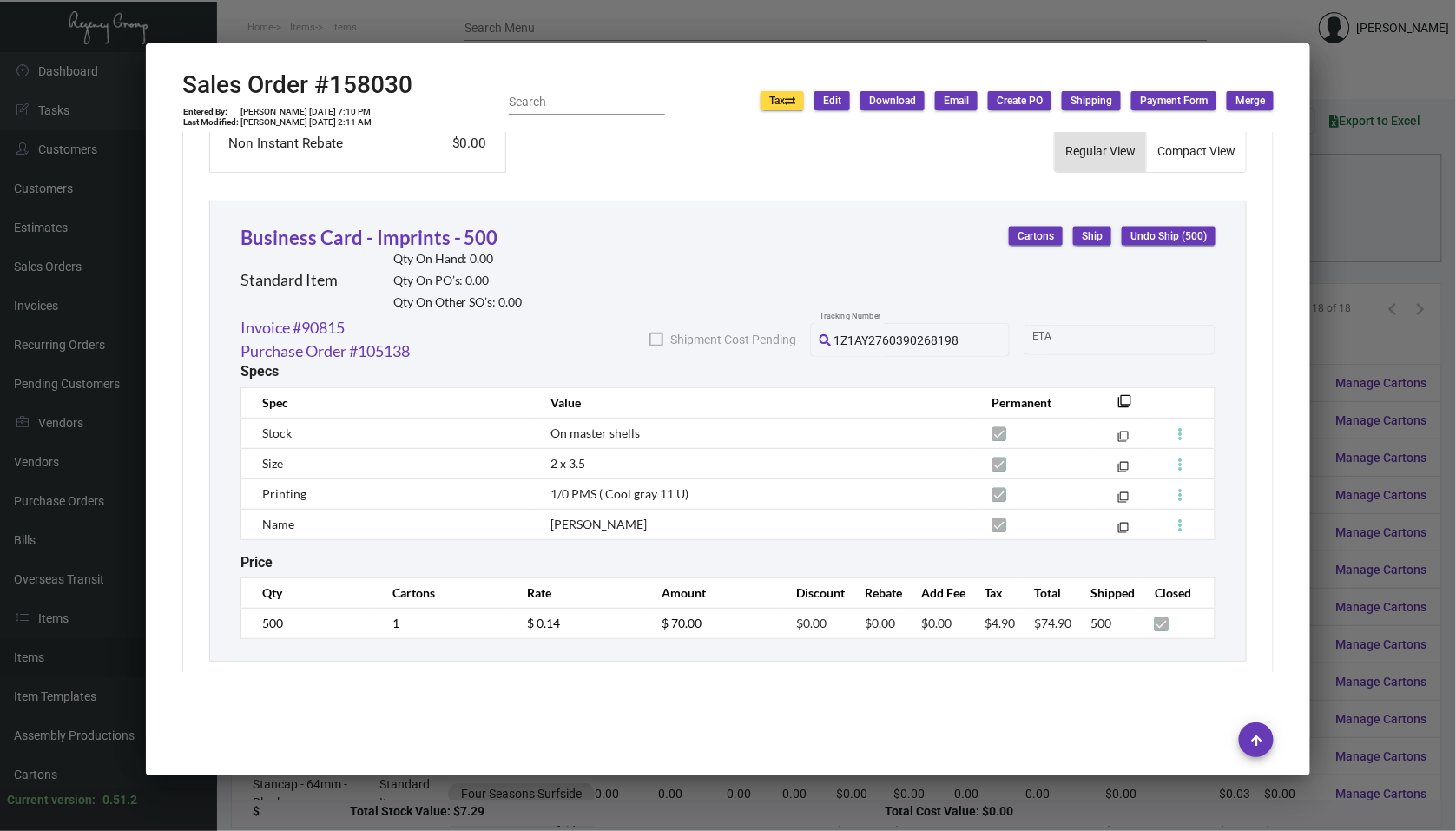
scroll to position [896, 0]
click at [56, 321] on div at bounding box center [728, 416] width 1456 height 831
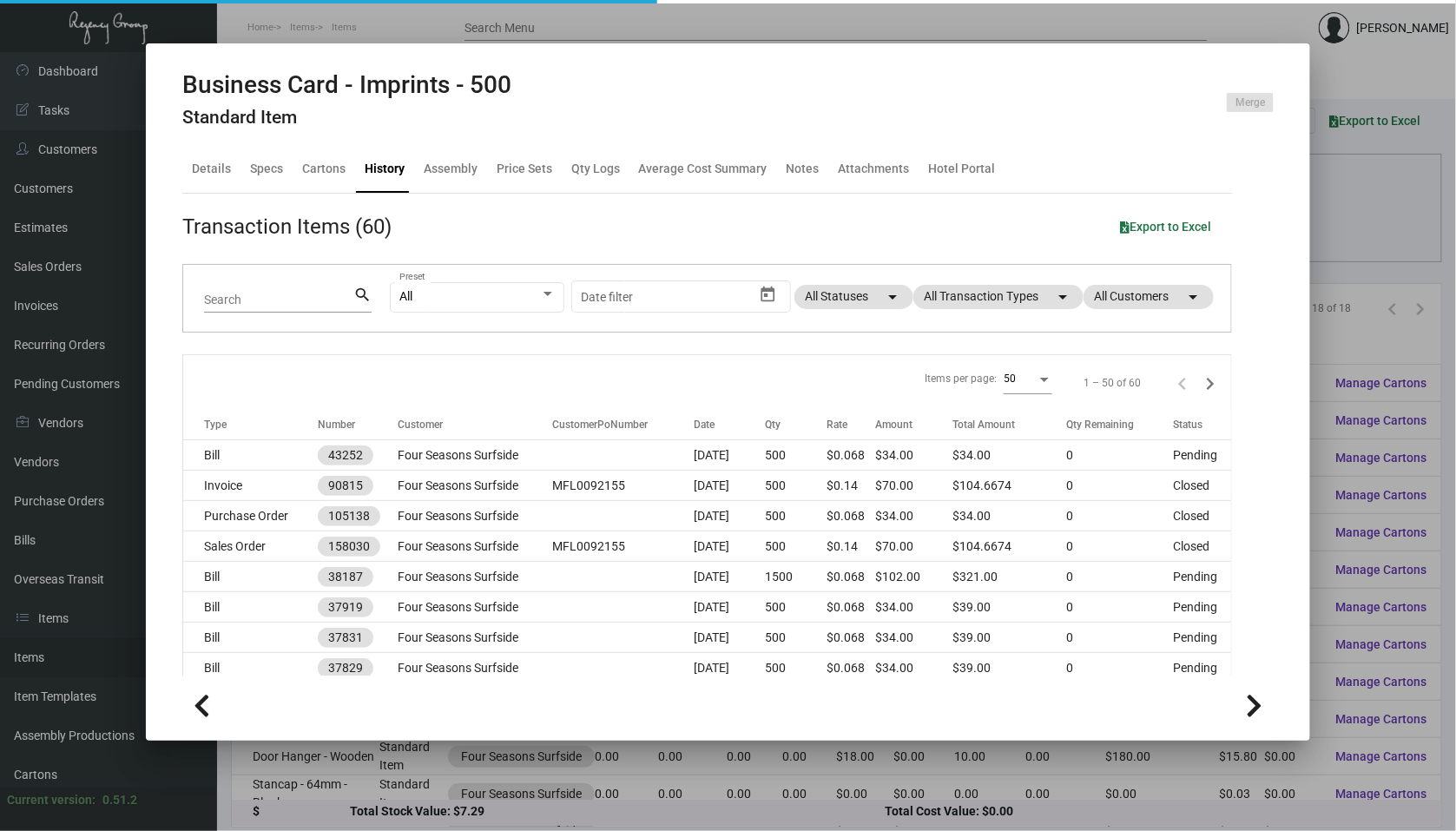
click at [56, 321] on div at bounding box center [728, 416] width 1456 height 831
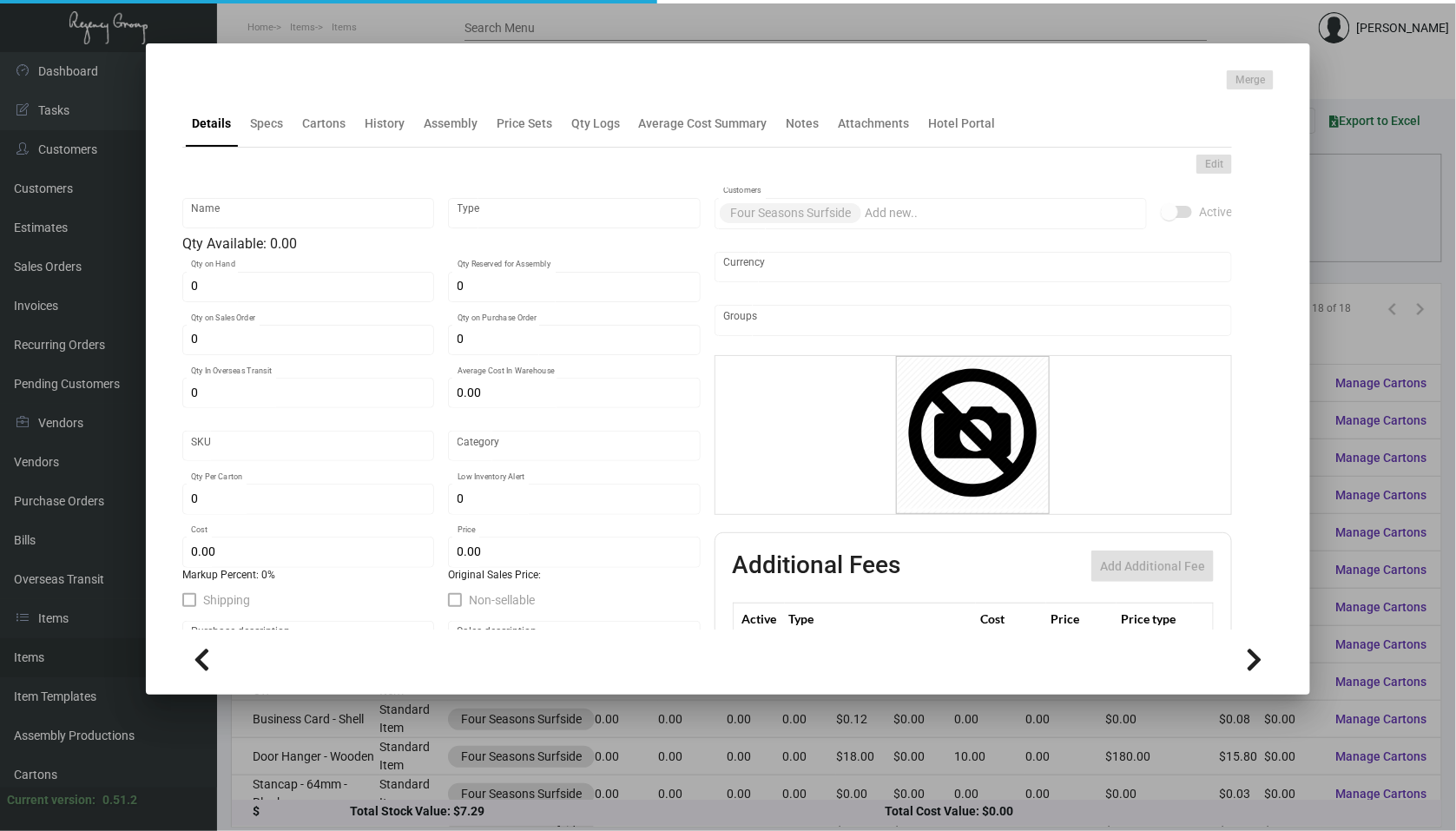
type input "Business Card - Imprints - 1000"
type input "Standard Item"
type input "$ 0.00"
type input "Standard"
type input "1,000"
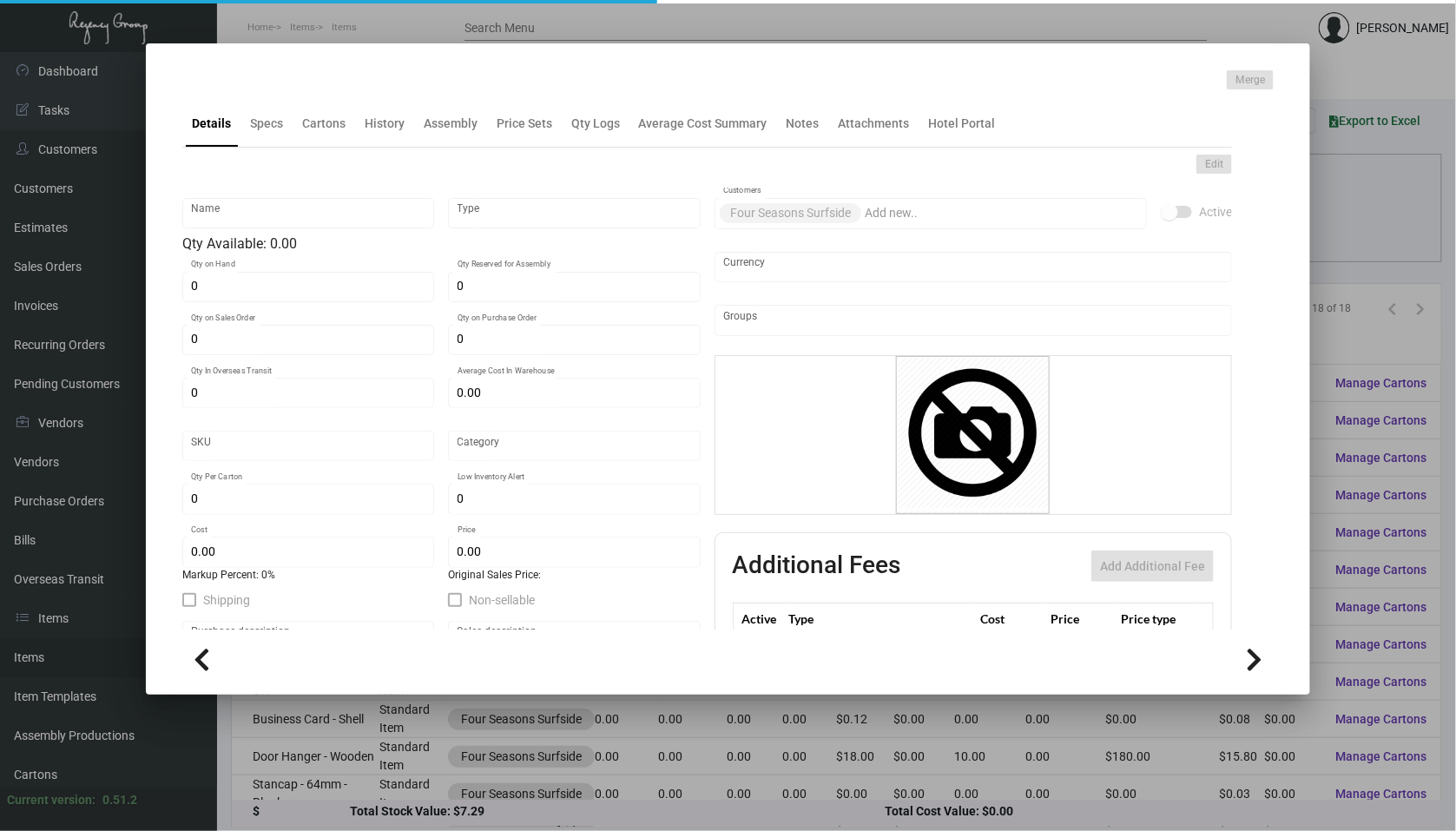
type input "$ 0.031"
type input "$ 0.09"
checkbox input "true"
type input "United States Dollar $"
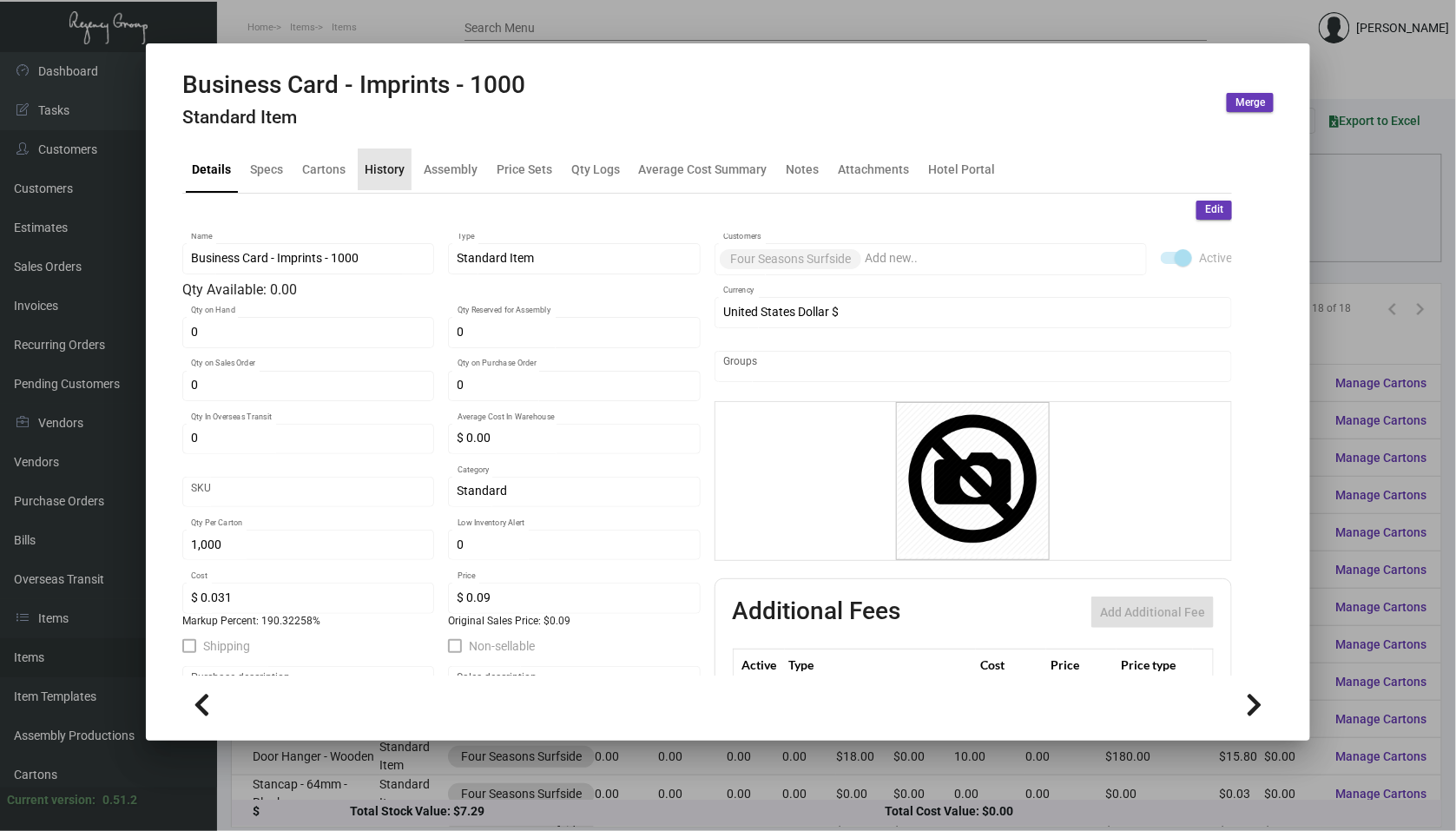
click at [385, 152] on div "History" at bounding box center [385, 169] width 54 height 42
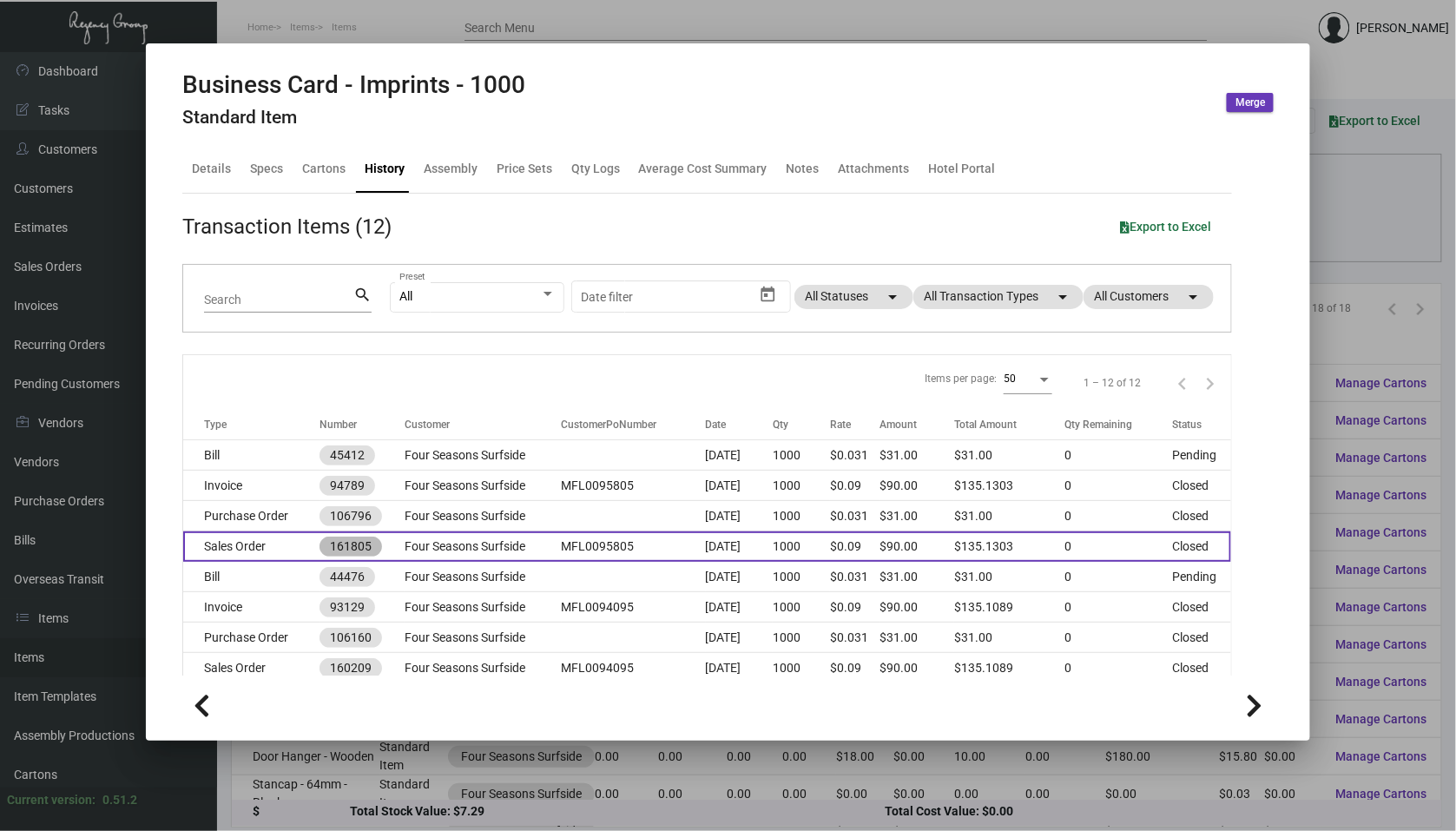
click at [360, 550] on mat-chip "161805" at bounding box center [351, 546] width 63 height 20
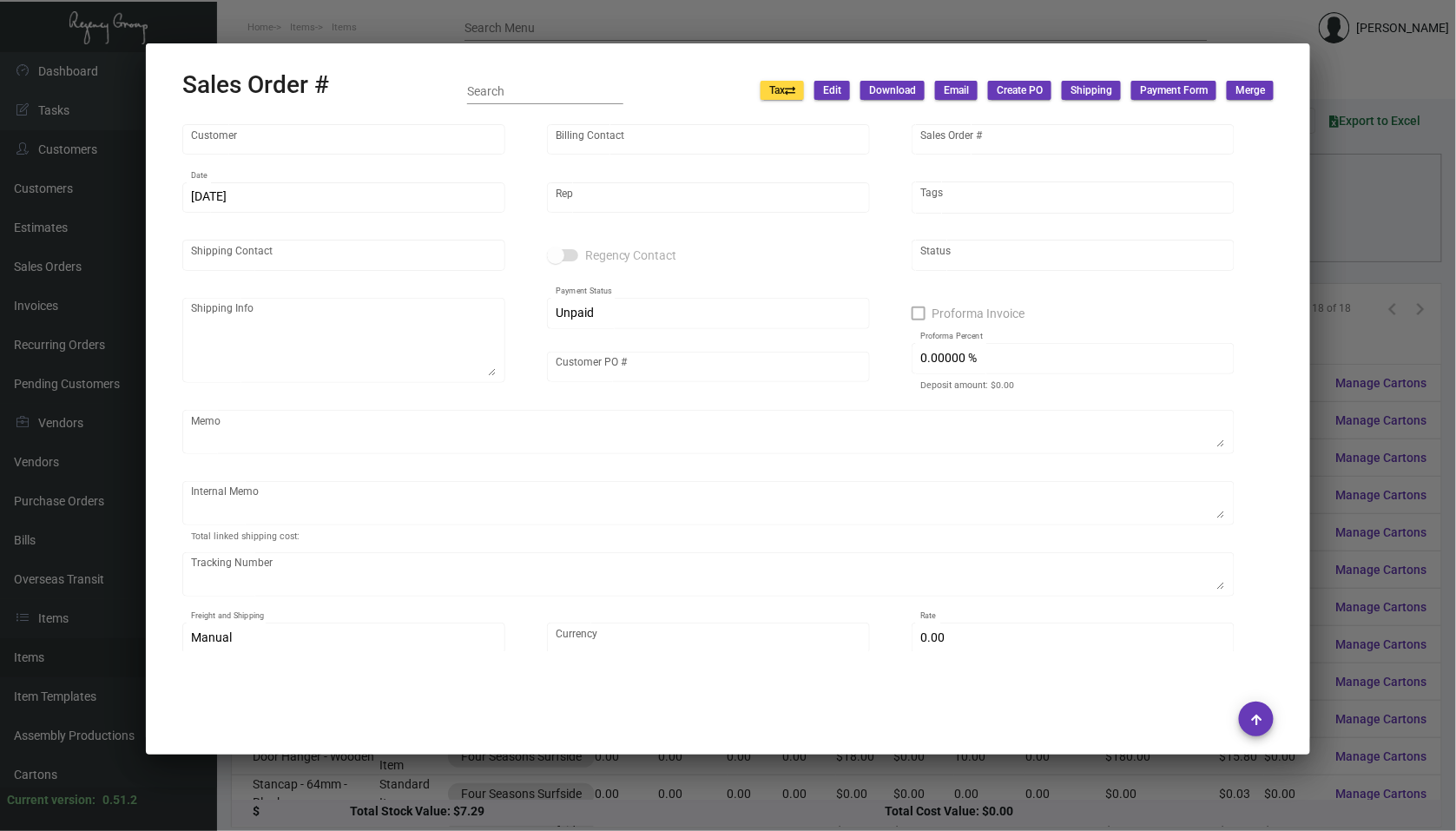
type input "Four Seasons Surfside"
type input "Accounts Payable"
type input "161805"
type input "[DATE]"
type input "[PERSON_NAME]"
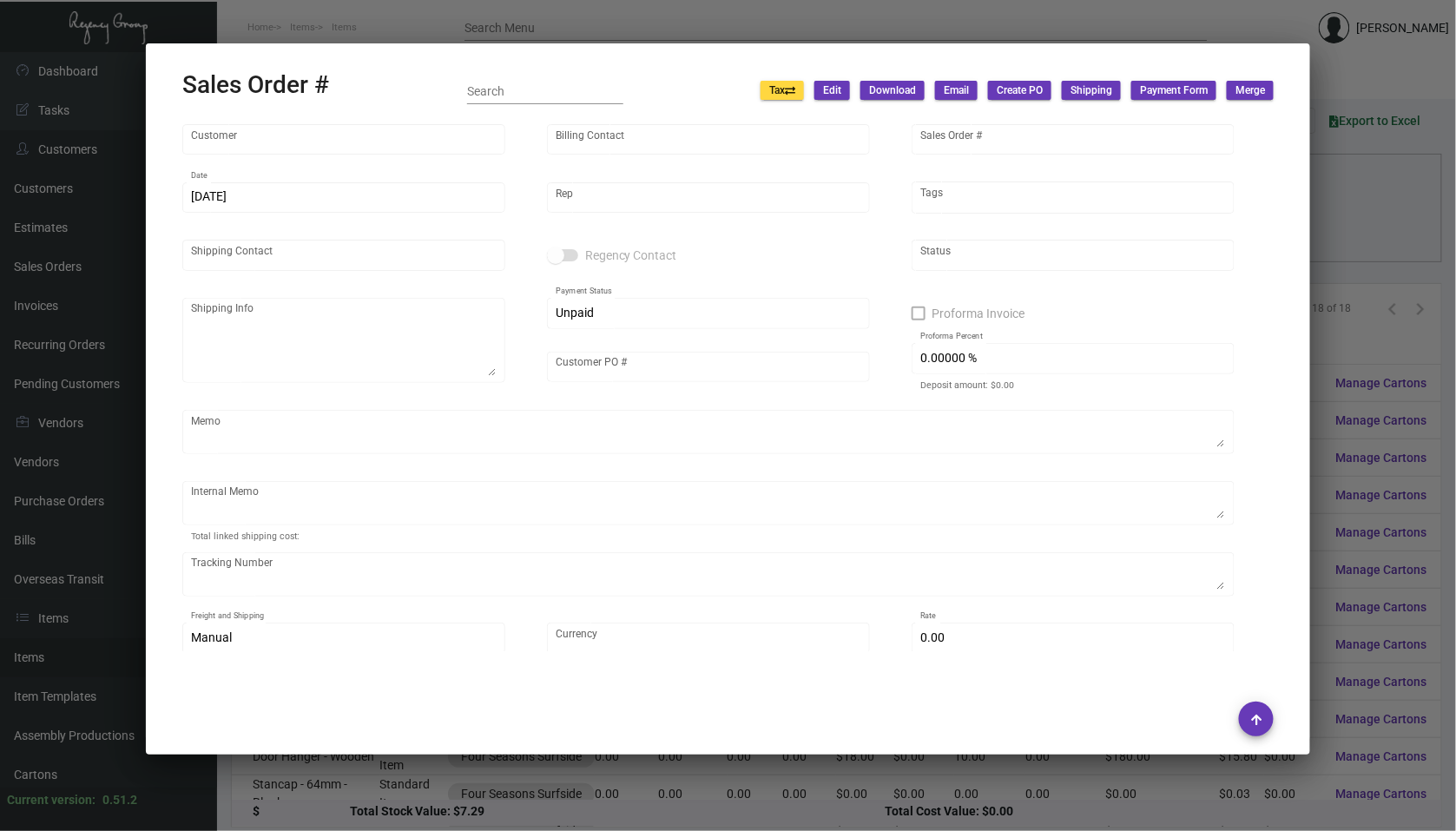
type input "[PERSON_NAME]"
type textarea "Four Seasons Surfside - [PERSON_NAME] [STREET_ADDRESS][PERSON_NAME]"
type input "MFL0095805"
type textarea "[DATE] Shipped from [GEOGRAPHIC_DATA] by UPS Ground Cost $9.29"
type input "United States Dollar $"
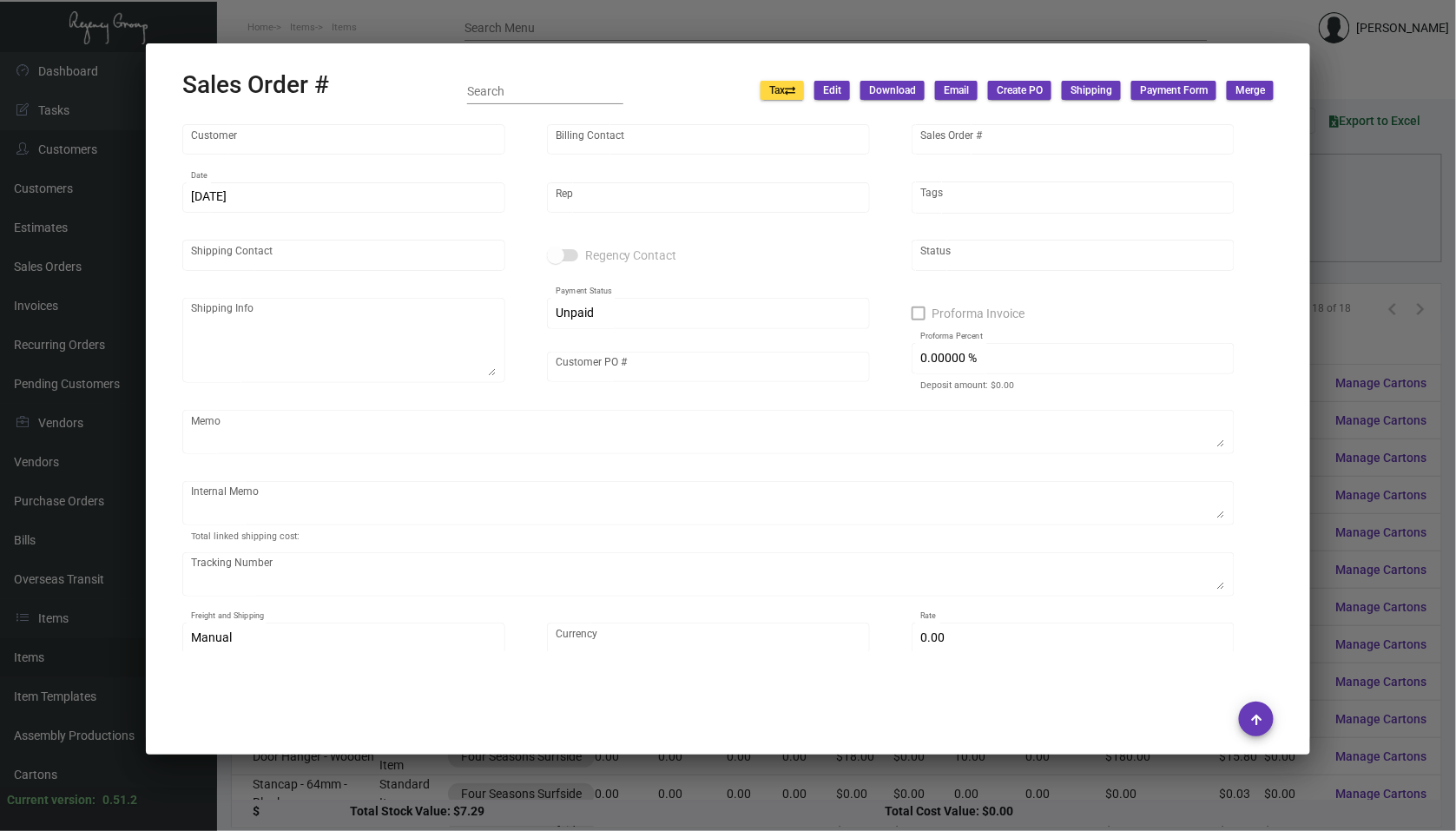
type input "$ 36.29"
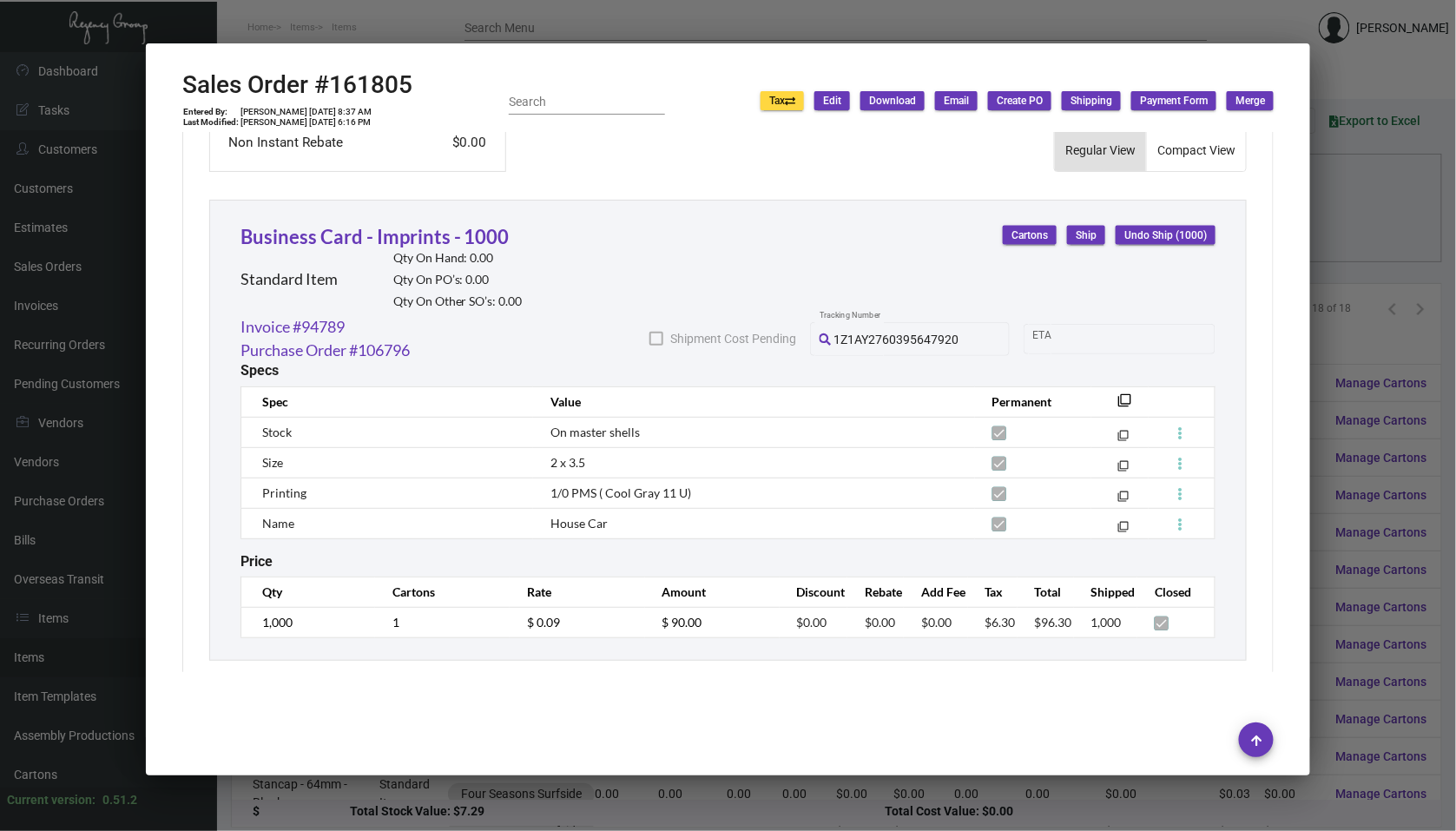
scroll to position [896, 0]
